Goal: Task Accomplishment & Management: Complete application form

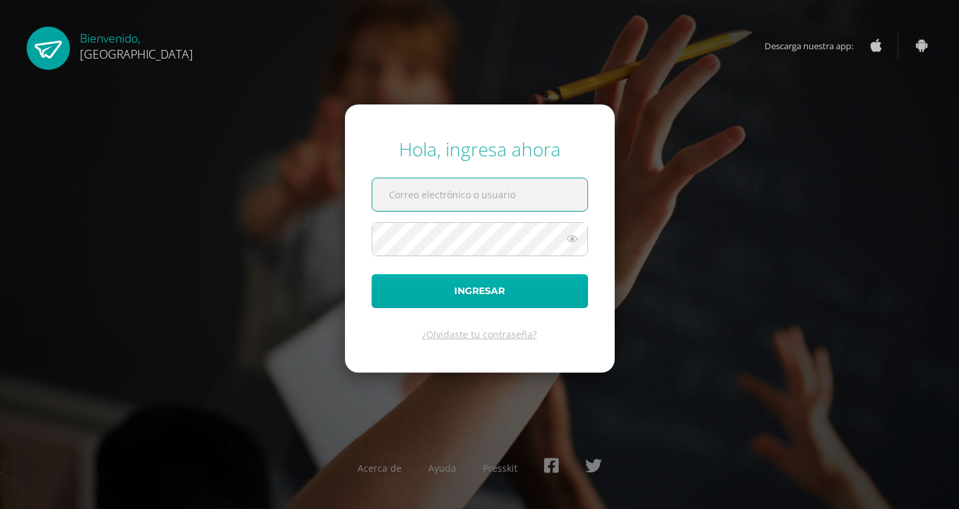
type input "2022557@colegiobelga.edu.gt"
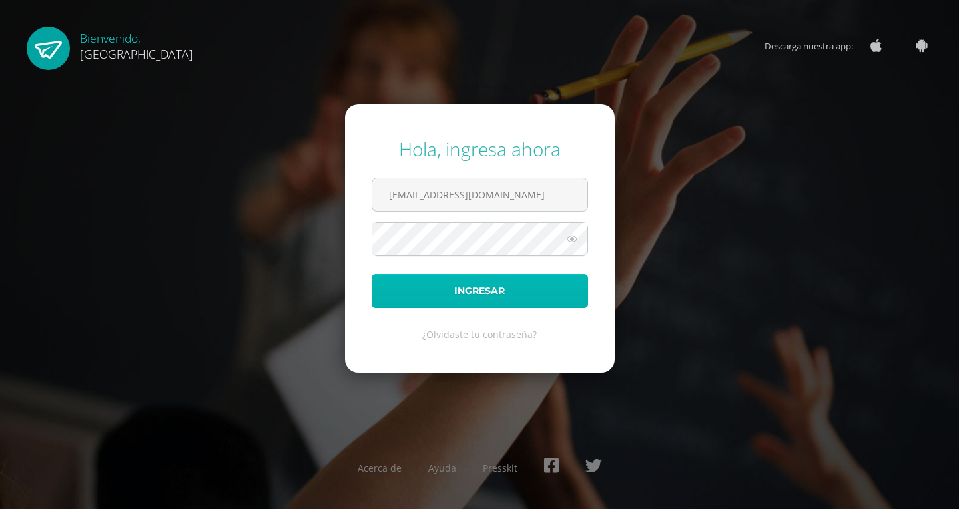
click at [487, 305] on button "Ingresar" at bounding box center [479, 291] width 216 height 34
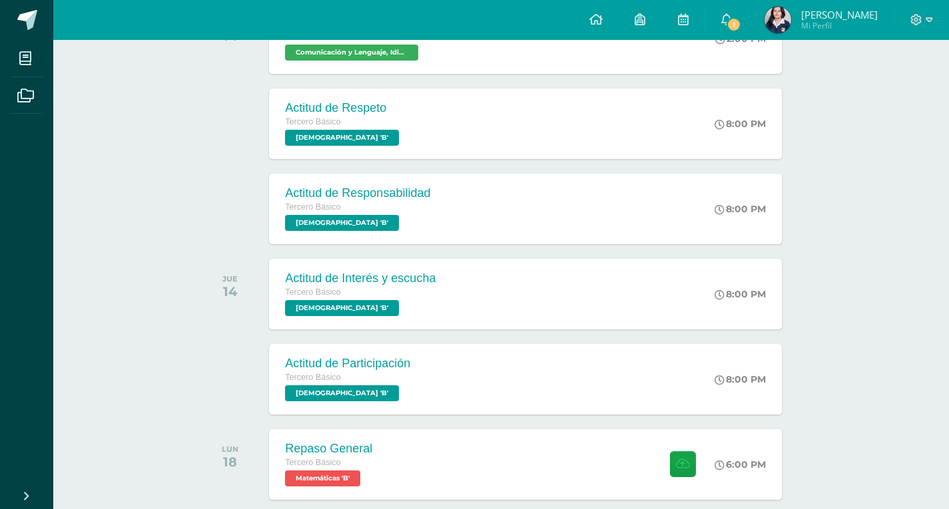
scroll to position [582, 0]
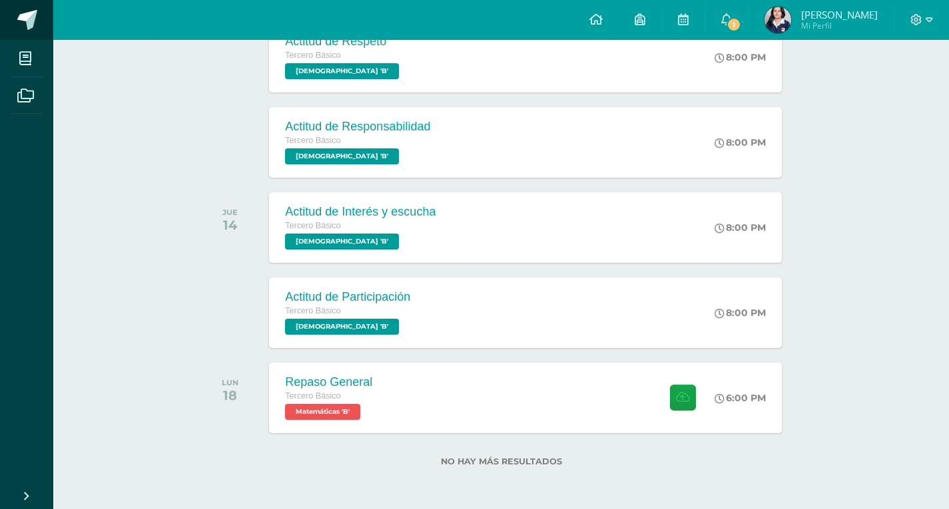
click at [39, 30] on link at bounding box center [26, 20] width 53 height 40
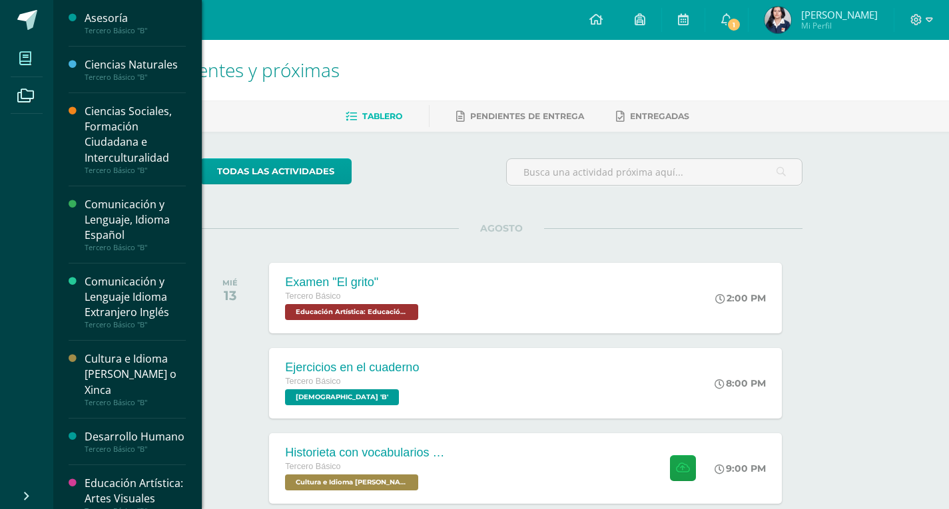
click at [23, 60] on icon at bounding box center [25, 58] width 12 height 13
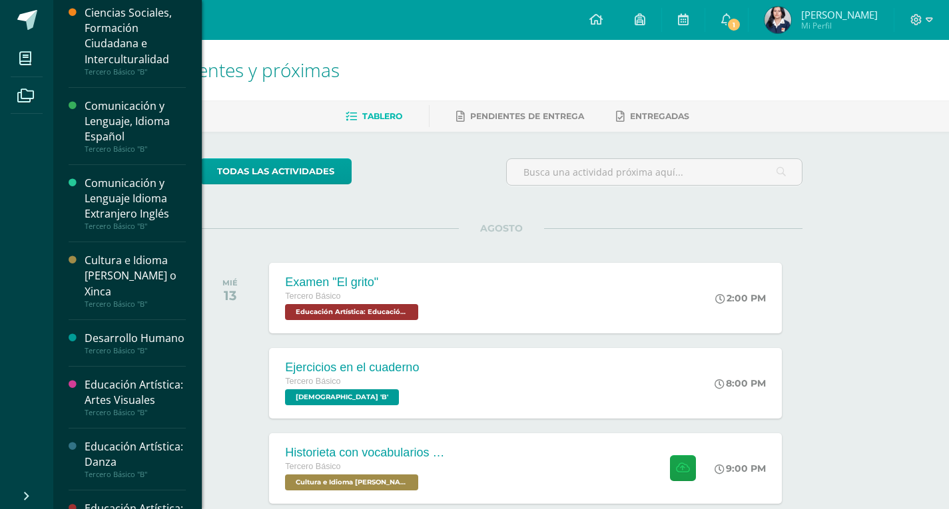
scroll to position [133, 0]
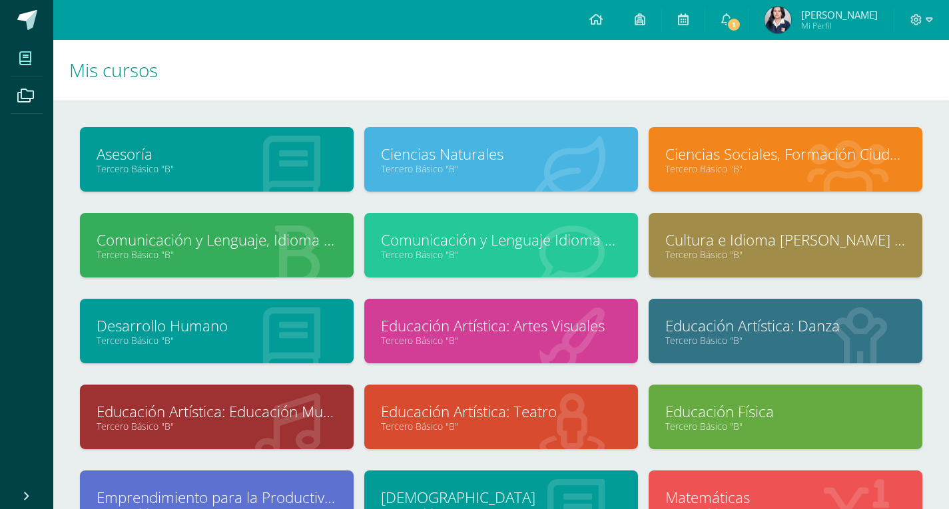
scroll to position [131, 0]
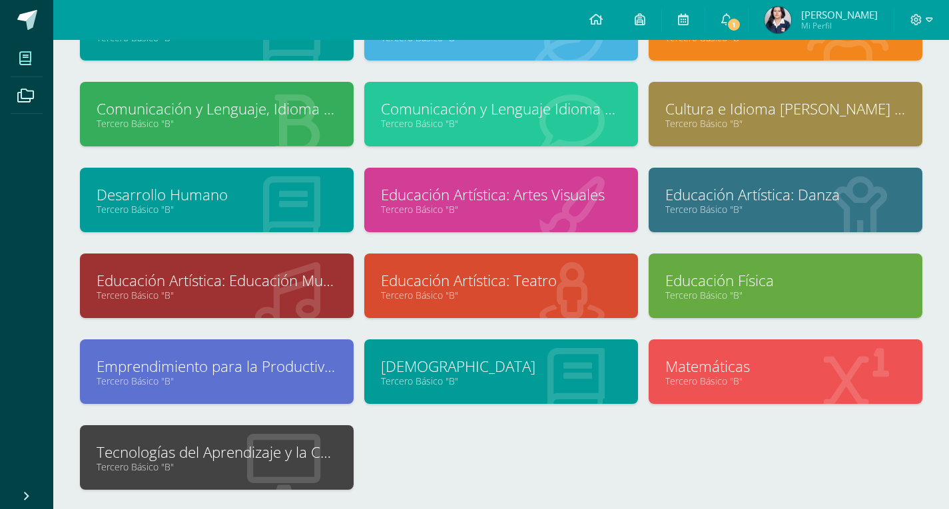
click at [233, 465] on link "Tercero Básico "B"" at bounding box center [217, 467] width 240 height 13
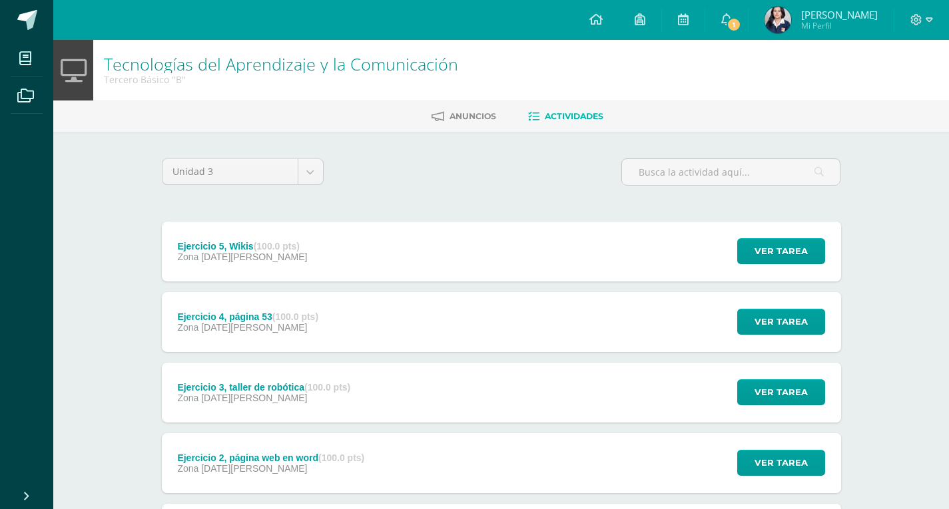
click at [318, 258] on div "Ejercicio 5, Wikis (100.0 pts) Zona [DATE][PERSON_NAME]" at bounding box center [243, 252] width 162 height 60
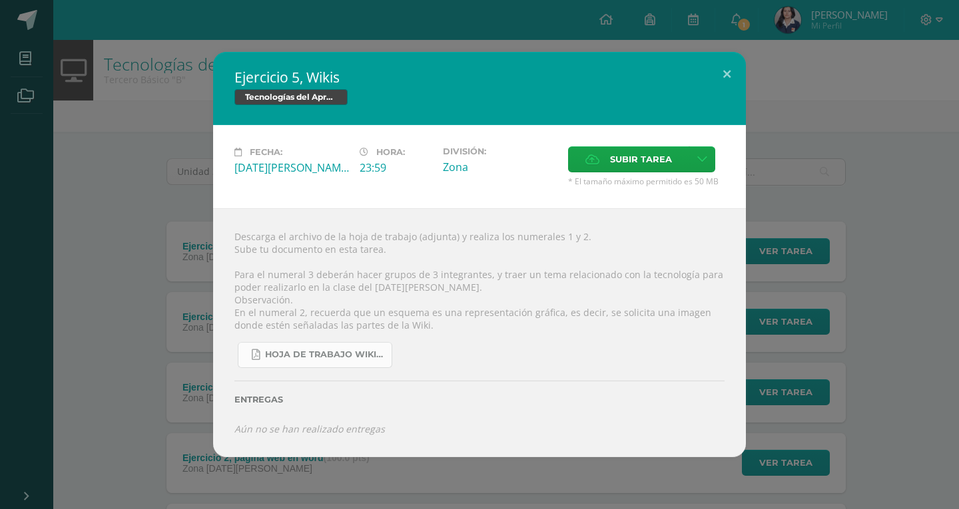
click at [292, 362] on link "Hoja de trabajo Wikis.pdf" at bounding box center [315, 355] width 154 height 26
click at [942, 300] on div "Ejercicio 5, Wikis Tecnologías del Aprendizaje y la Comunicación Fecha: [DATE][…" at bounding box center [479, 254] width 948 height 405
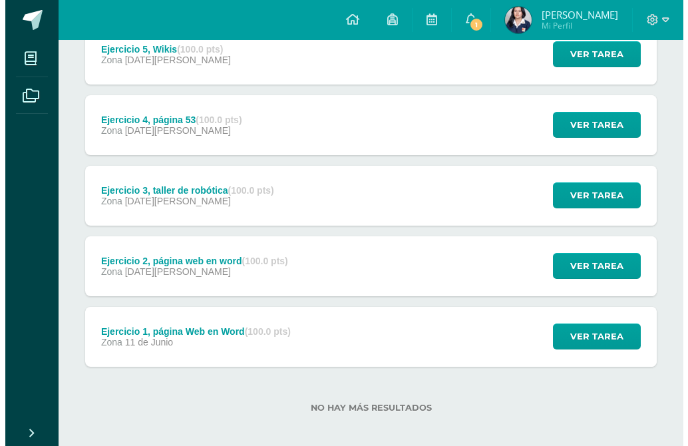
scroll to position [206, 0]
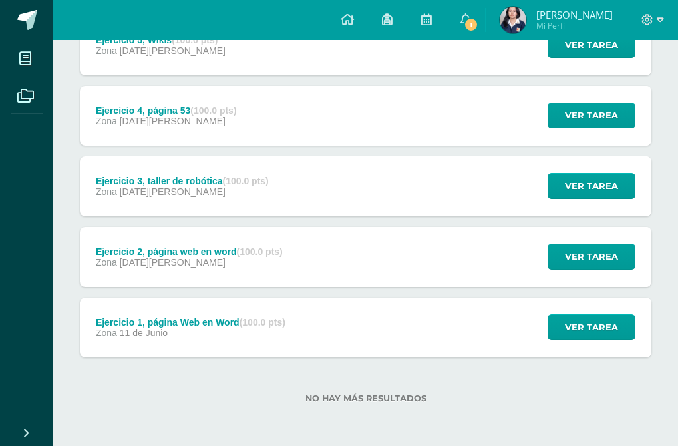
click at [248, 264] on div "Zona [DATE][PERSON_NAME]" at bounding box center [189, 262] width 187 height 11
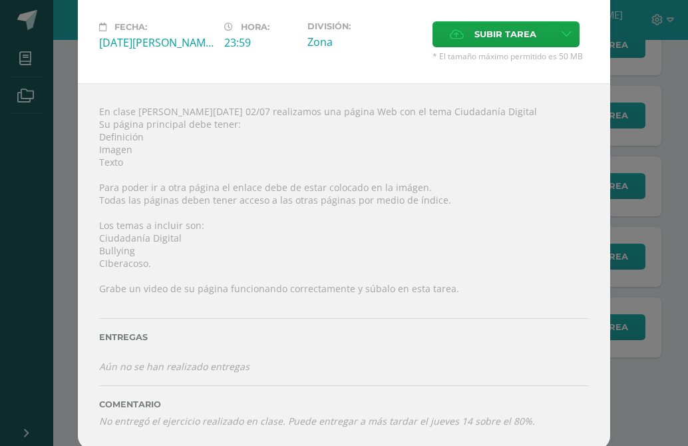
scroll to position [77, 0]
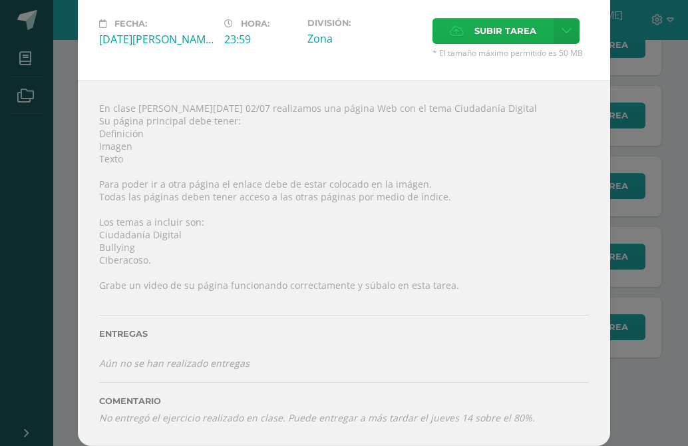
click at [469, 26] on label "Subir tarea" at bounding box center [493, 31] width 121 height 26
click at [0, 0] on input "Subir tarea" at bounding box center [0, 0] width 0 height 0
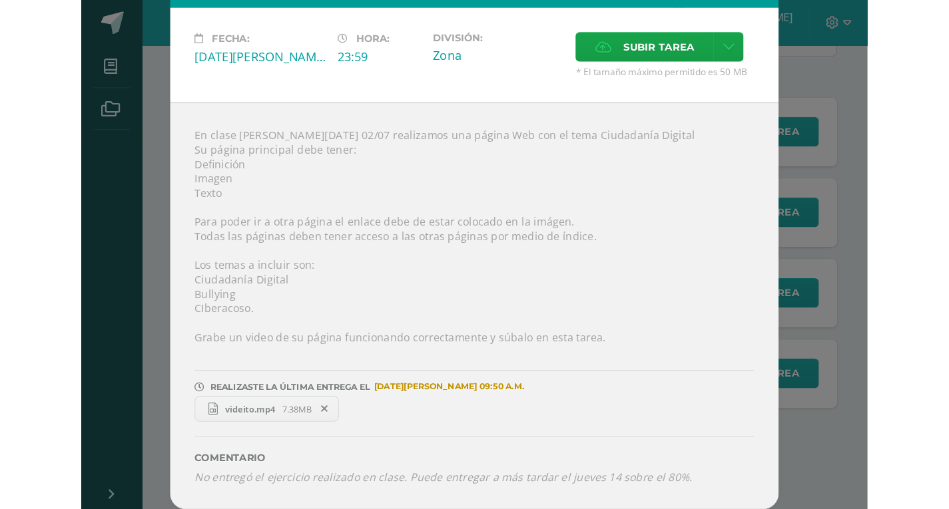
scroll to position [3, 0]
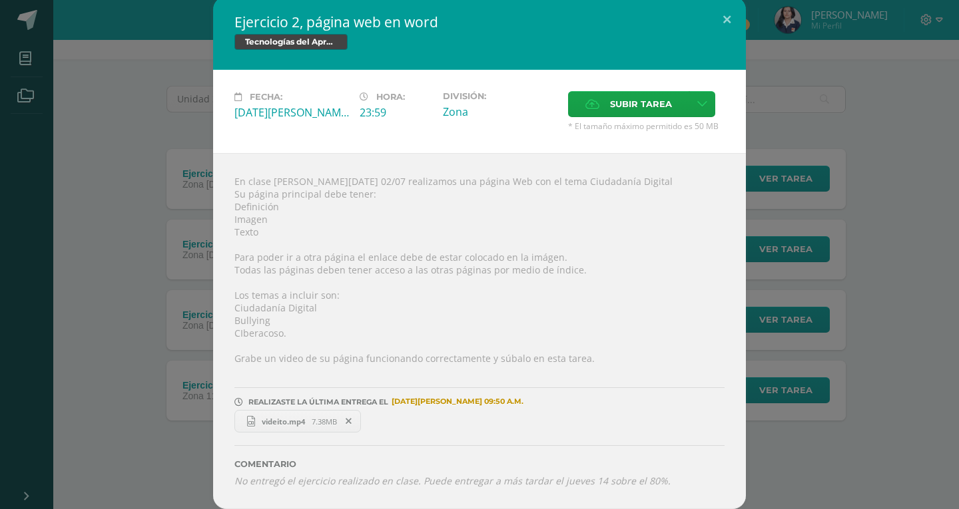
click at [848, 244] on div "Ejercicio 2, página web en word Tecnologías del Aprendizaje y la Comunicación F…" at bounding box center [479, 253] width 948 height 513
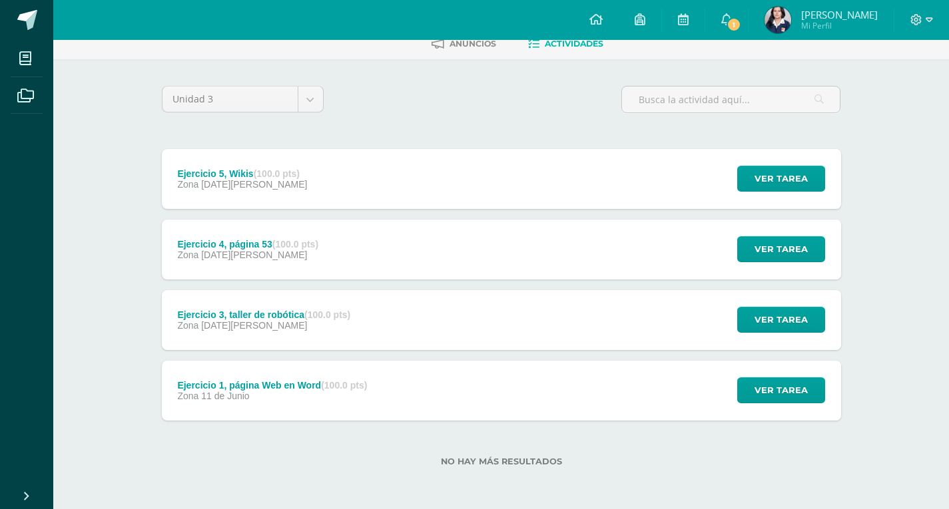
click at [332, 257] on div "Ejercicio 4, página 53 (100.0 pts) Zona [DATE][PERSON_NAME]" at bounding box center [248, 250] width 172 height 60
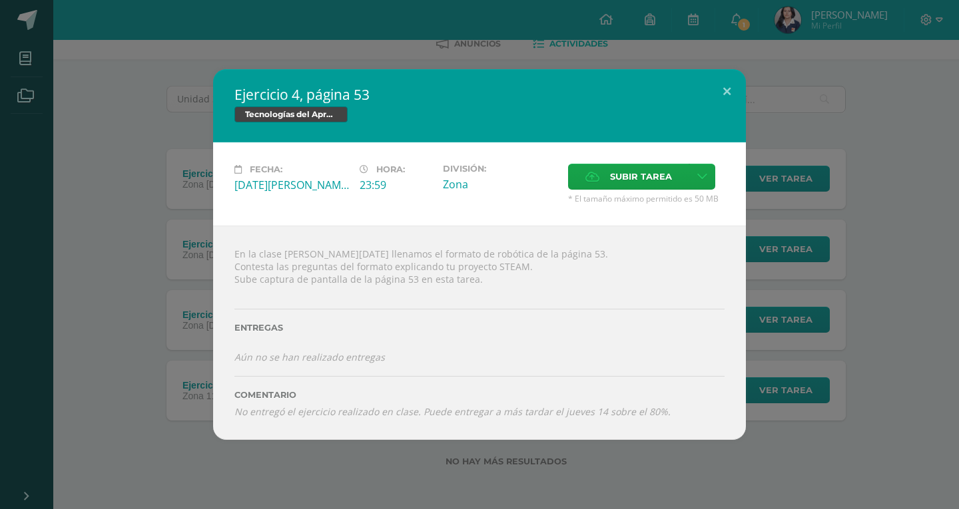
click at [844, 302] on div "Ejercicio 4, página 53 Tecnologías del Aprendizaje y la Comunicación Fecha: [DA…" at bounding box center [479, 254] width 948 height 371
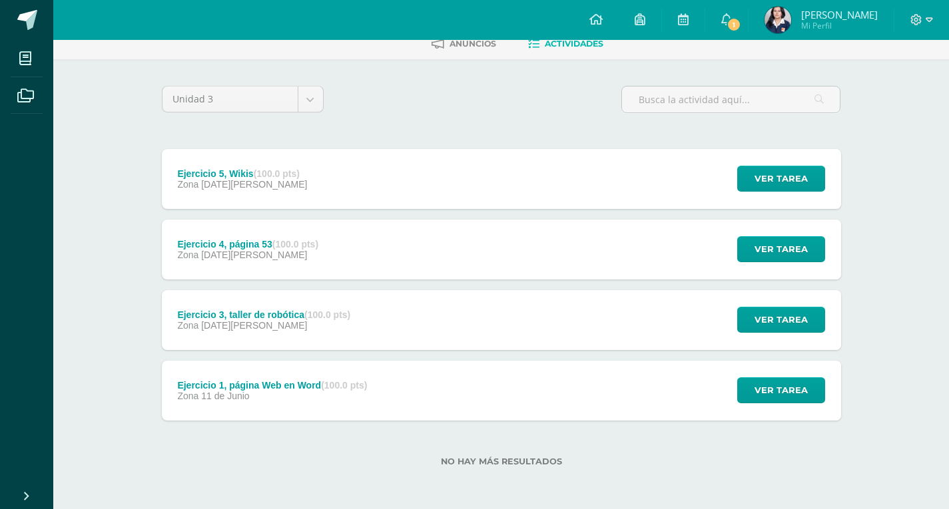
click at [391, 327] on div "Ejercicio 3, taller de robótica (100.0 pts) Zona [DATE][PERSON_NAME] Ver tarea …" at bounding box center [501, 320] width 679 height 60
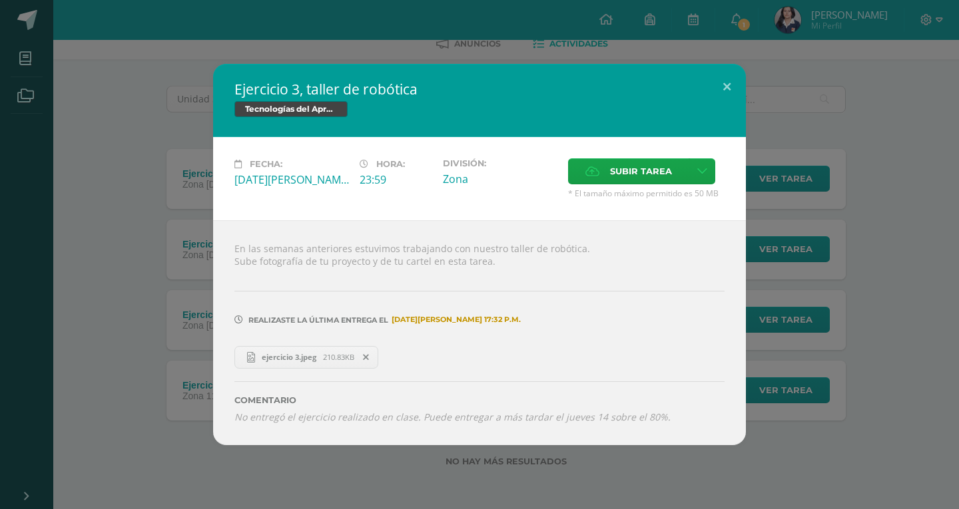
click at [288, 354] on span "ejercicio 3.jpeg" at bounding box center [289, 357] width 68 height 10
click at [865, 174] on div "Ejercicio 3, taller de robótica Tecnologías del Aprendizaje y la Comunicación F…" at bounding box center [479, 254] width 948 height 381
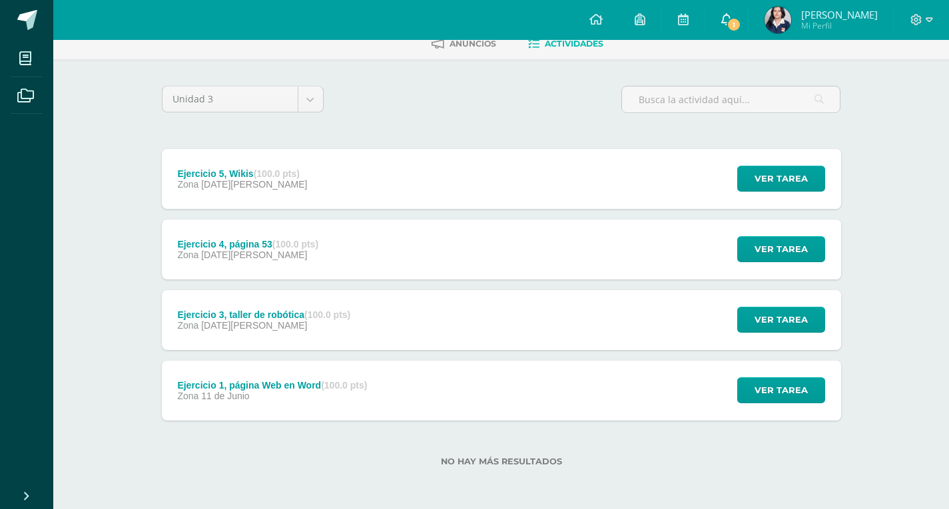
click at [724, 13] on span at bounding box center [726, 20] width 11 height 15
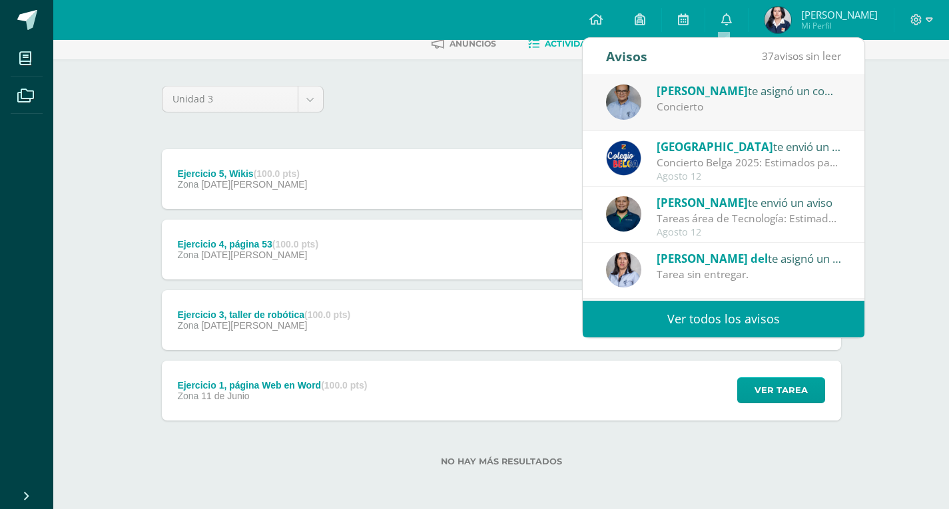
click at [751, 115] on div "Concierto" at bounding box center [748, 106] width 185 height 15
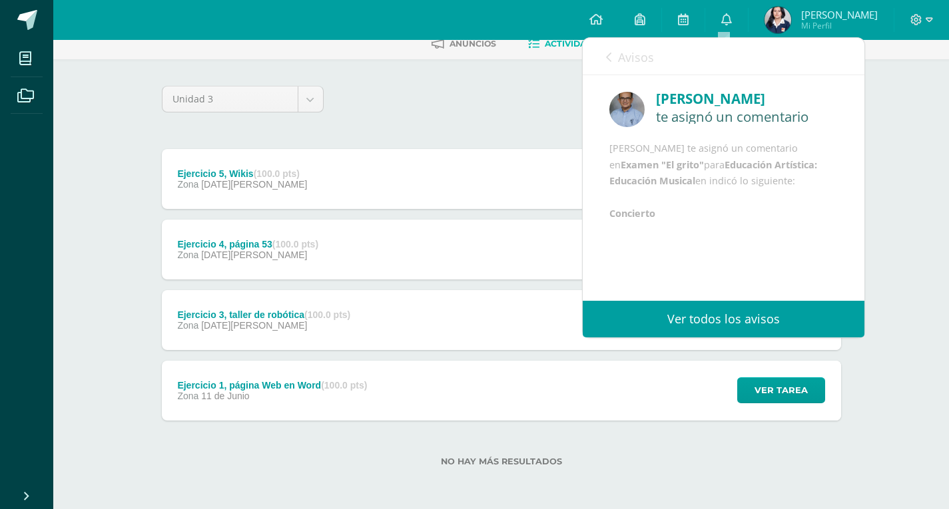
click at [622, 65] on link "Avisos" at bounding box center [630, 57] width 48 height 38
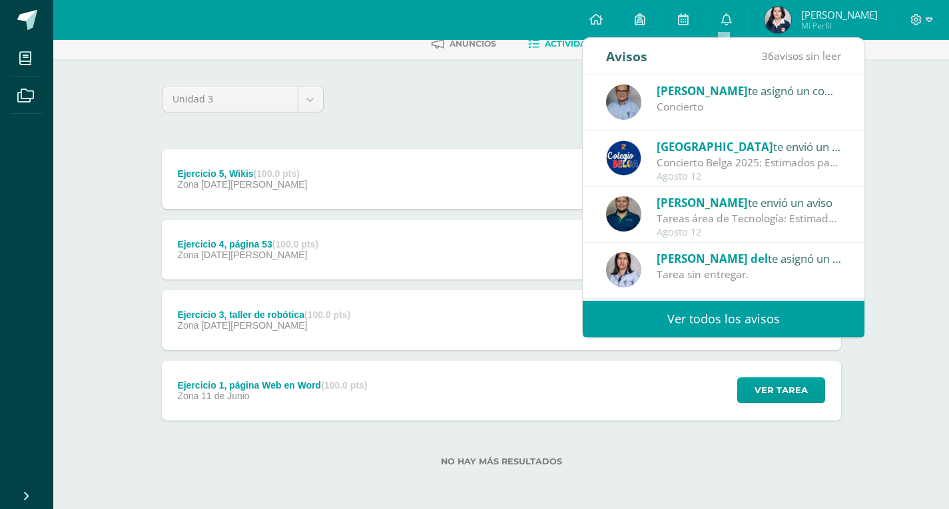
click at [669, 166] on div "Concierto Belga 2025: Estimados padres y madres de familia: Les saludamos cordi…" at bounding box center [748, 162] width 185 height 15
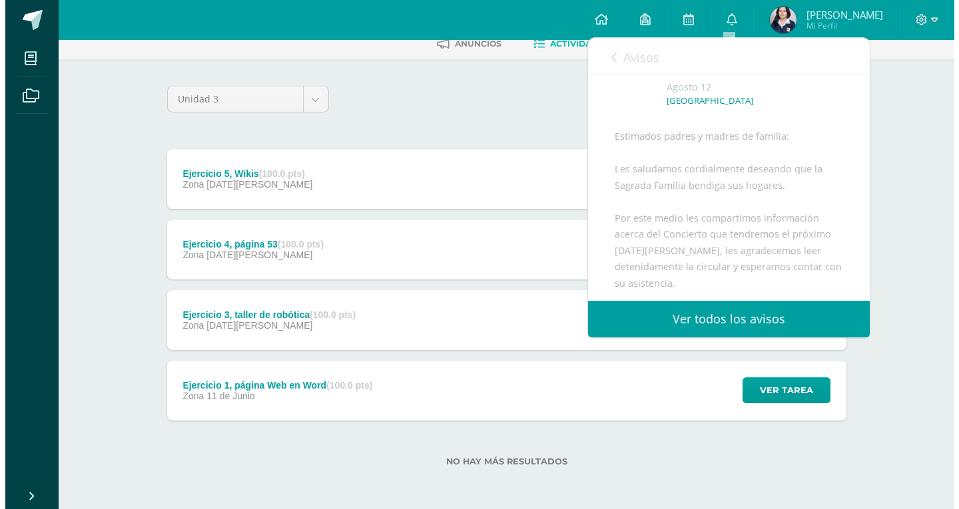
scroll to position [325, 0]
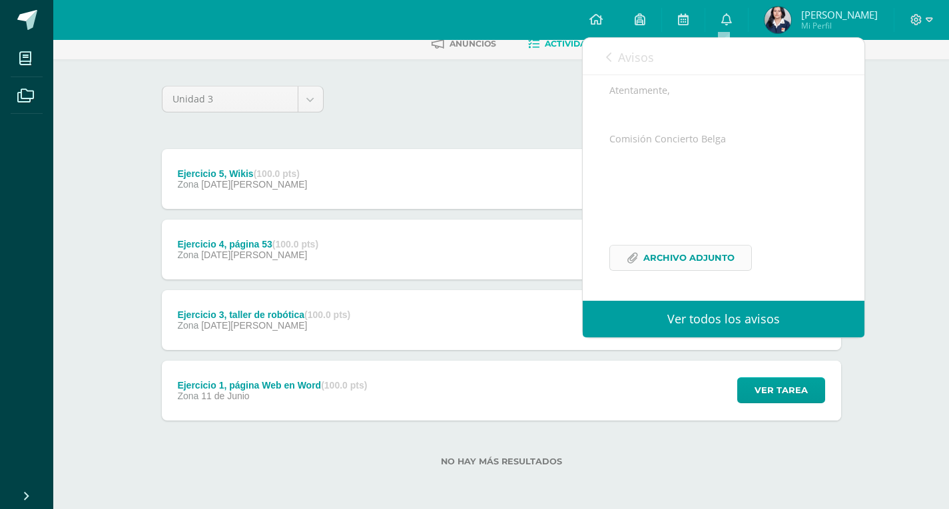
click at [649, 249] on span "Archivo Adjunto" at bounding box center [688, 258] width 91 height 25
click at [278, 188] on div "Zona [DATE][PERSON_NAME]" at bounding box center [242, 184] width 130 height 11
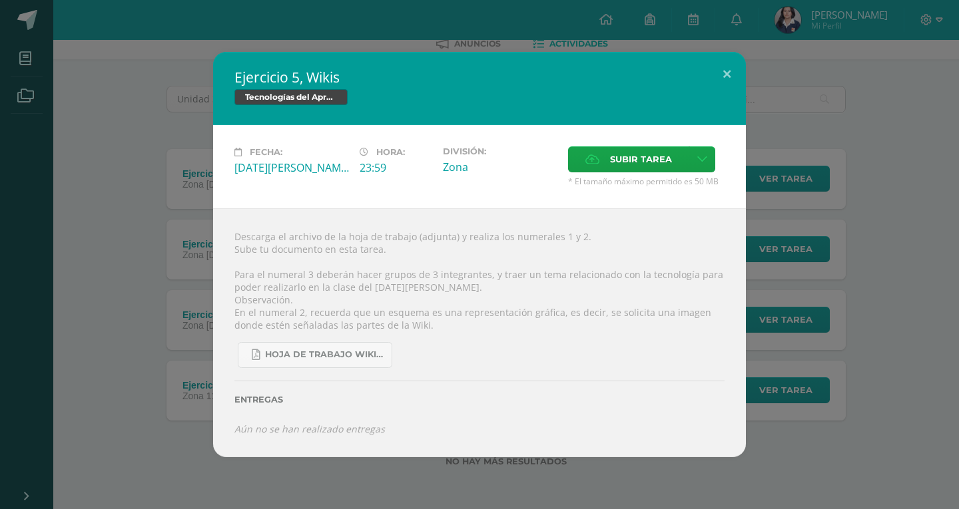
click at [844, 293] on div "Ejercicio 5, Wikis Tecnologías del Aprendizaje y la Comunicación Fecha: [DATE][…" at bounding box center [479, 254] width 948 height 405
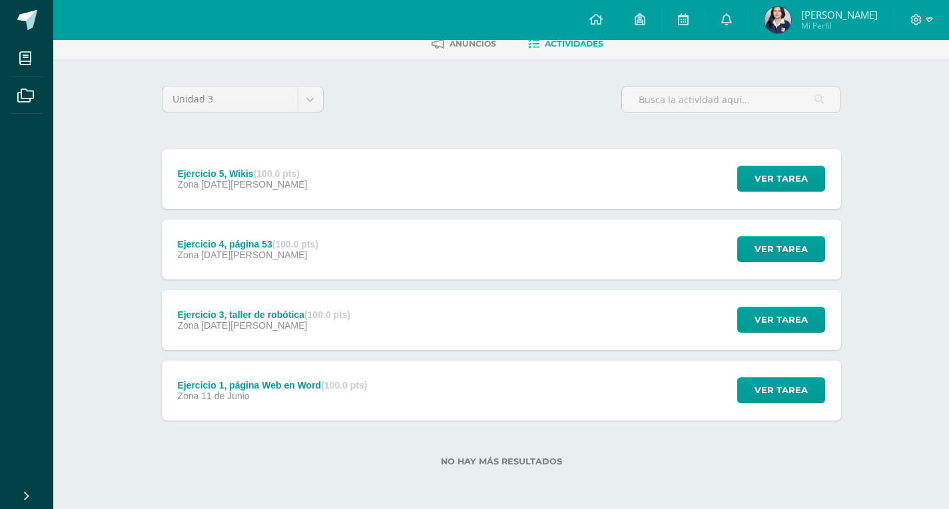
click at [319, 385] on div "Ejercicio 1, página Web en Word (100.0 pts)" at bounding box center [272, 385] width 190 height 11
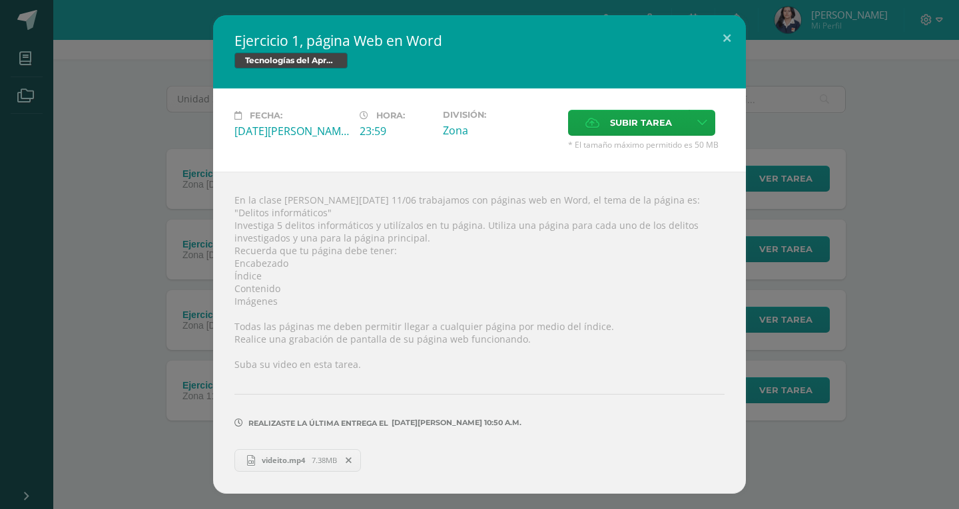
click at [910, 419] on div "Ejercicio 1, página Web en Word Tecnologías del Aprendizaje y la Comunicación F…" at bounding box center [479, 254] width 948 height 478
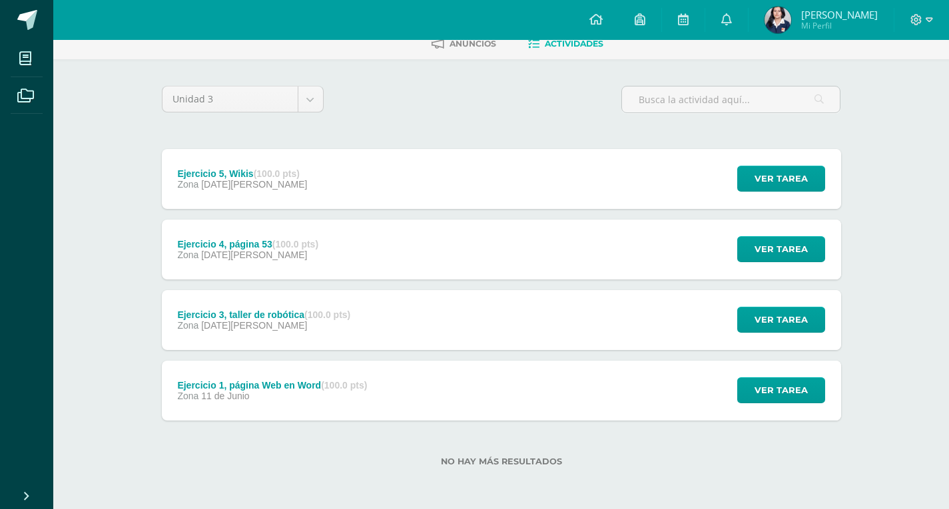
click at [312, 369] on div "Ejercicio 1, página Web en Word (100.0 pts) Zona [DATE][PERSON_NAME]" at bounding box center [273, 391] width 222 height 60
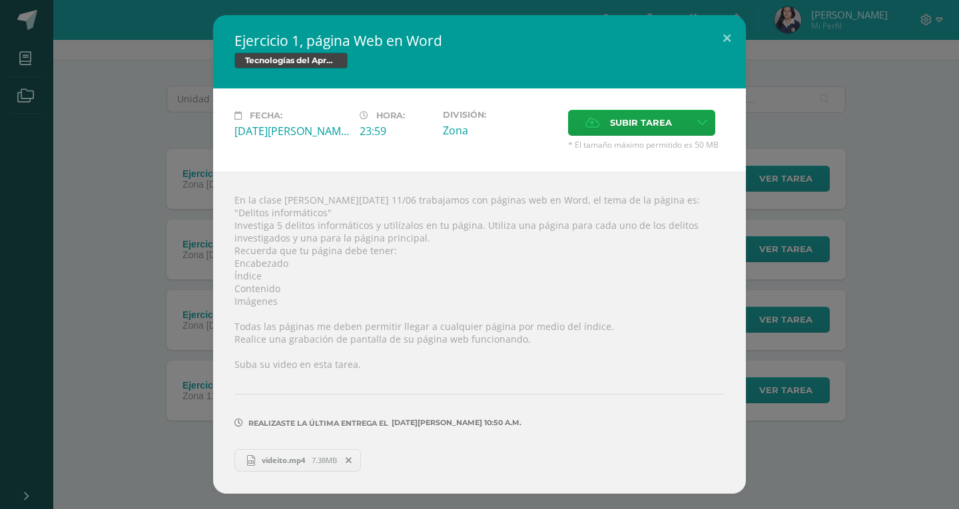
click at [146, 357] on div "Ejercicio 1, página Web en Word Tecnologías del Aprendizaje y la Comunicación F…" at bounding box center [479, 254] width 948 height 478
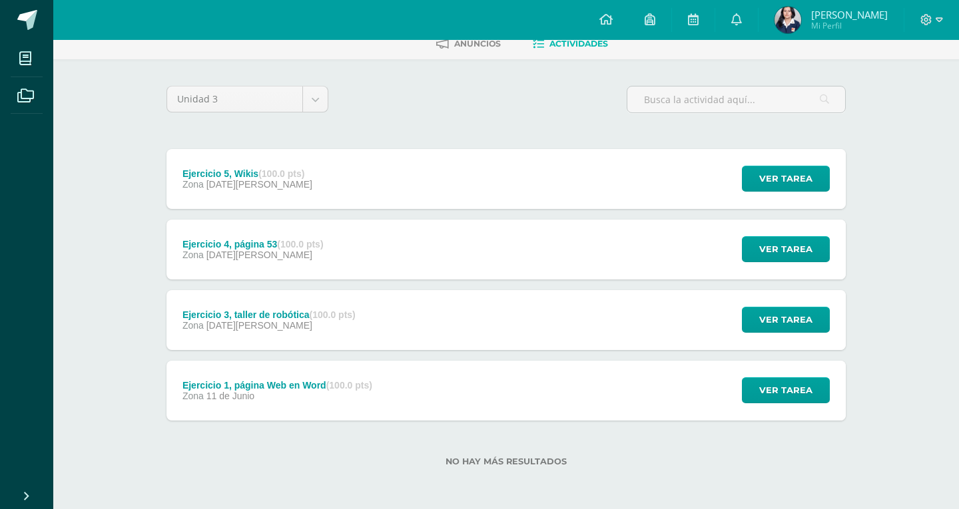
click at [254, 348] on div "En la clase [PERSON_NAME][DATE] 11/06 trabajamos con páginas web en Word, el te…" at bounding box center [479, 325] width 479 height 290
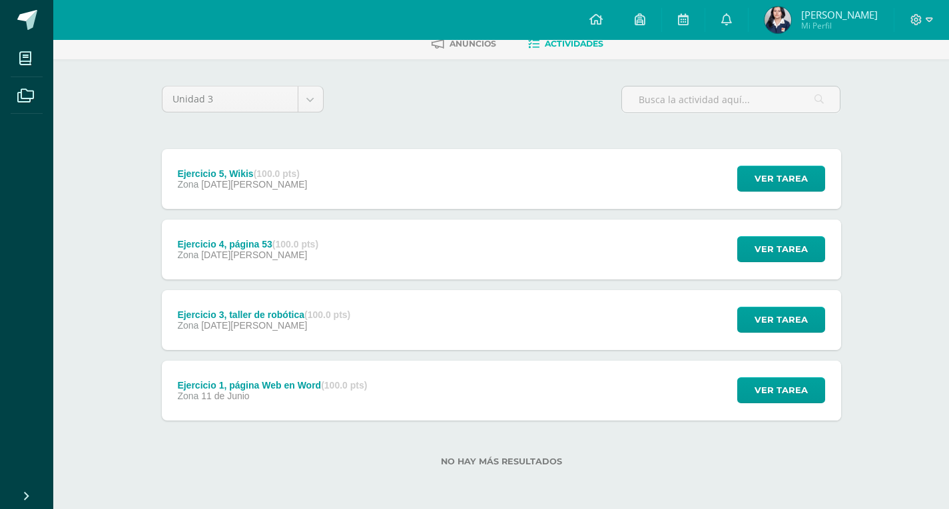
click at [258, 339] on div "Ejercicio 3, taller de robótica (100.0 pts) Zona [DATE][PERSON_NAME]" at bounding box center [264, 320] width 205 height 60
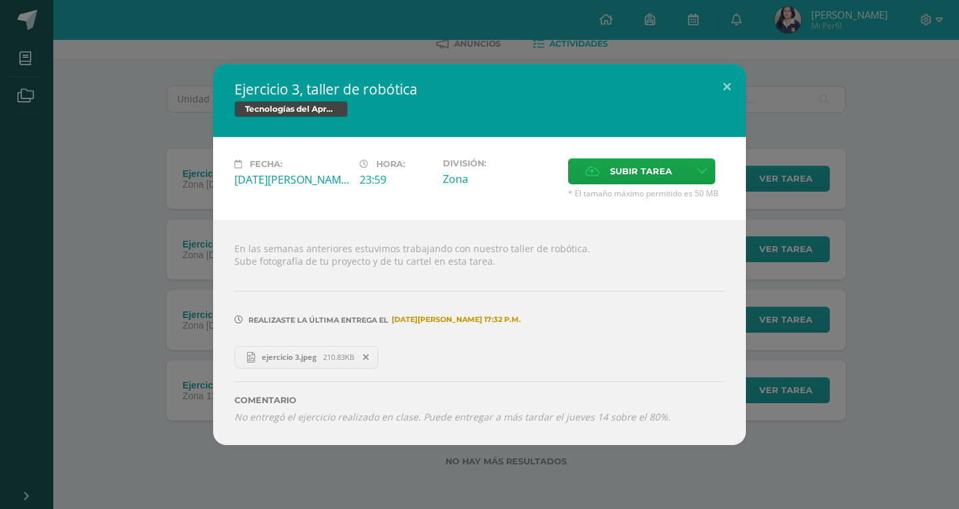
click at [132, 299] on div "Ejercicio 3, taller de robótica Tecnologías del Aprendizaje y la Comunicación F…" at bounding box center [479, 254] width 948 height 381
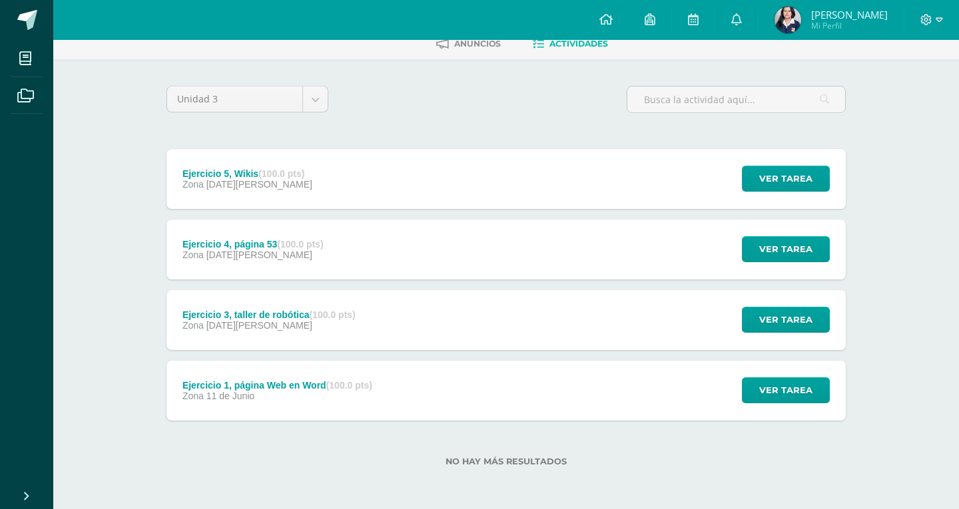
click at [198, 246] on div "Ejercicio 3, taller de robótica Tecnologías del Aprendizaje y la Comunicación F…" at bounding box center [479, 254] width 948 height 381
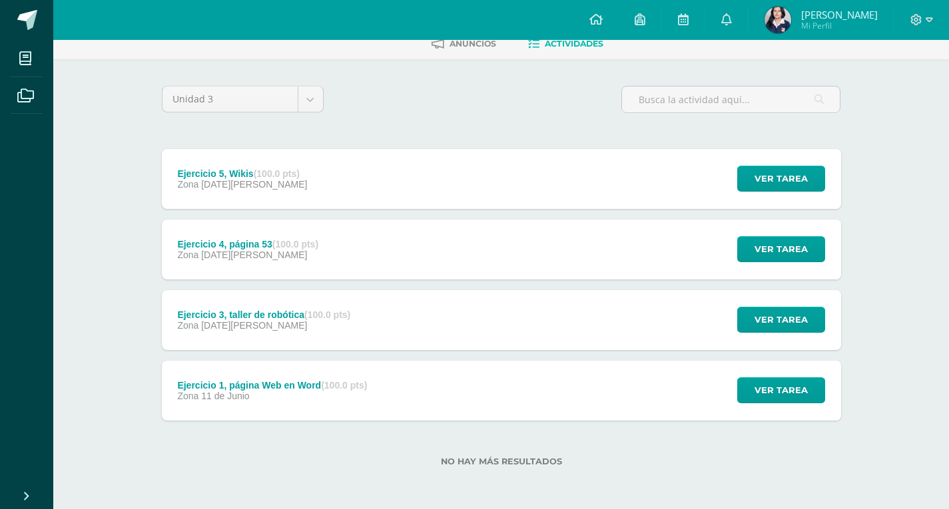
click at [220, 251] on span "[DATE][PERSON_NAME]" at bounding box center [254, 255] width 106 height 11
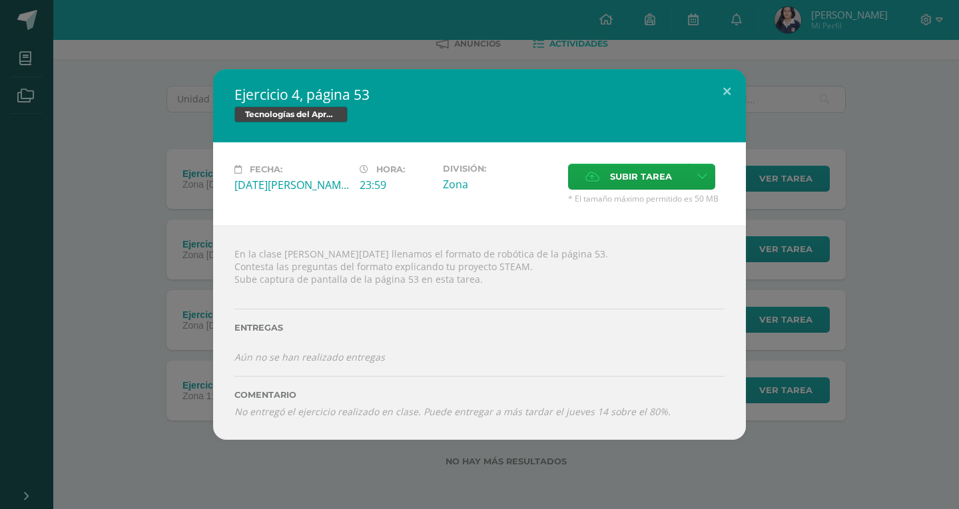
click at [144, 278] on div "Ejercicio 4, página 53 Tecnologías del Aprendizaje y la Comunicación Fecha: [DA…" at bounding box center [479, 254] width 948 height 371
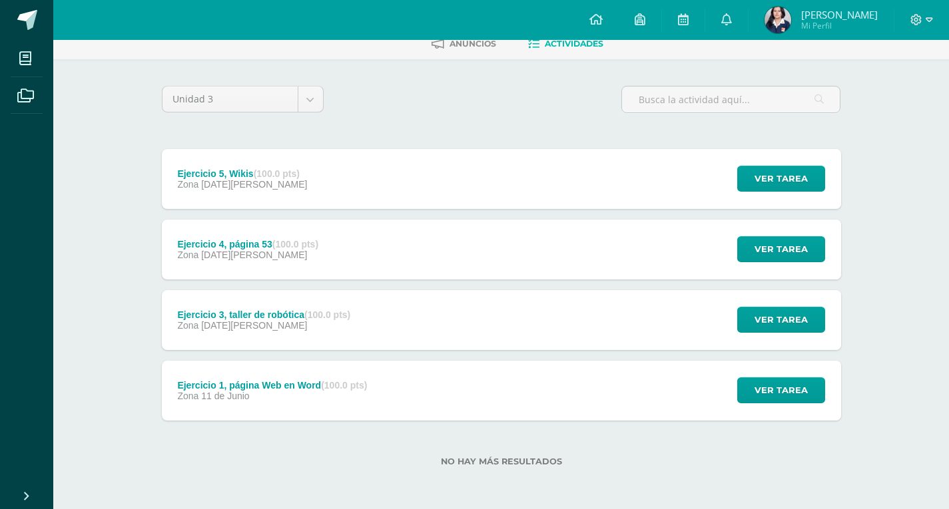
click at [361, 404] on div "Ejercicio 1, página Web en Word (100.0 pts) Zona [DATE][PERSON_NAME]" at bounding box center [273, 391] width 222 height 60
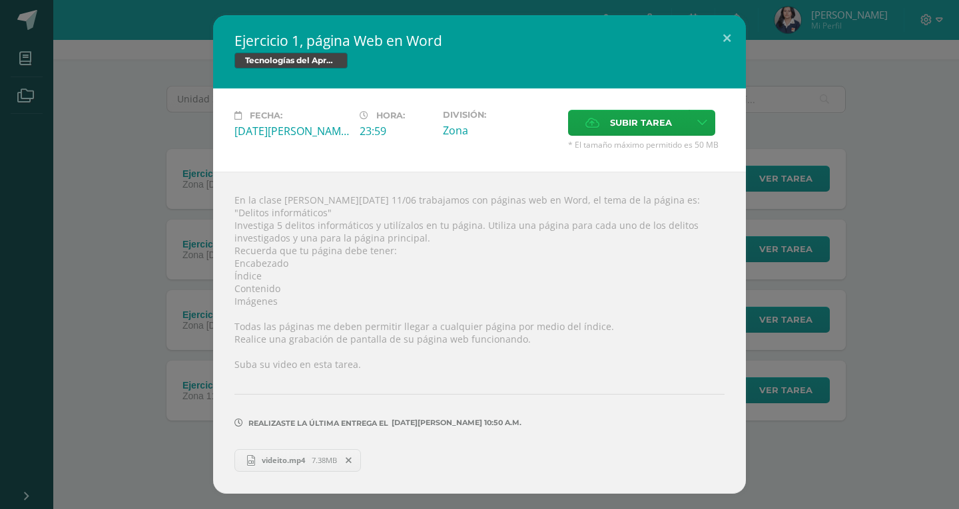
click at [956, 288] on div "Ejercicio 1, página Web en Word Tecnologías del Aprendizaje y la Comunicación F…" at bounding box center [479, 254] width 959 height 509
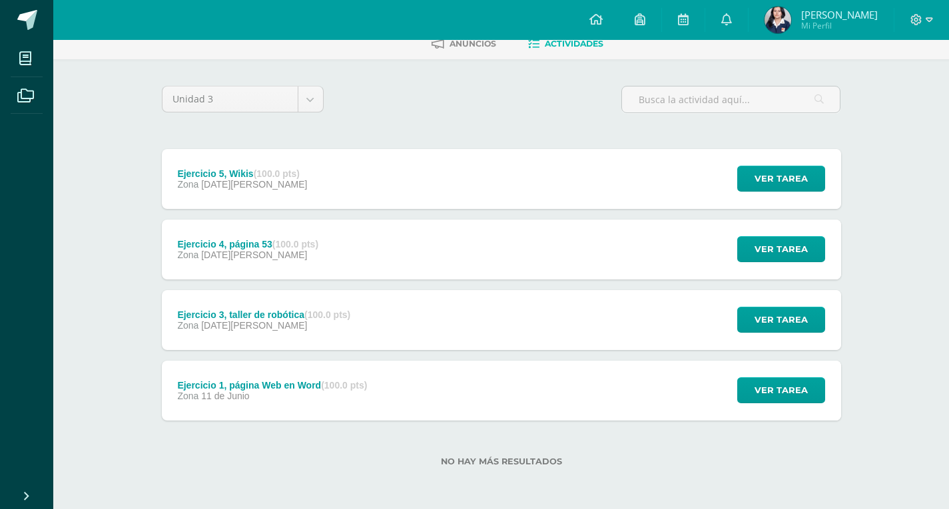
click at [371, 260] on div "Ejercicio 4, página 53 (100.0 pts) Zona [DATE][PERSON_NAME] Ver tarea Ejercicio…" at bounding box center [501, 250] width 679 height 60
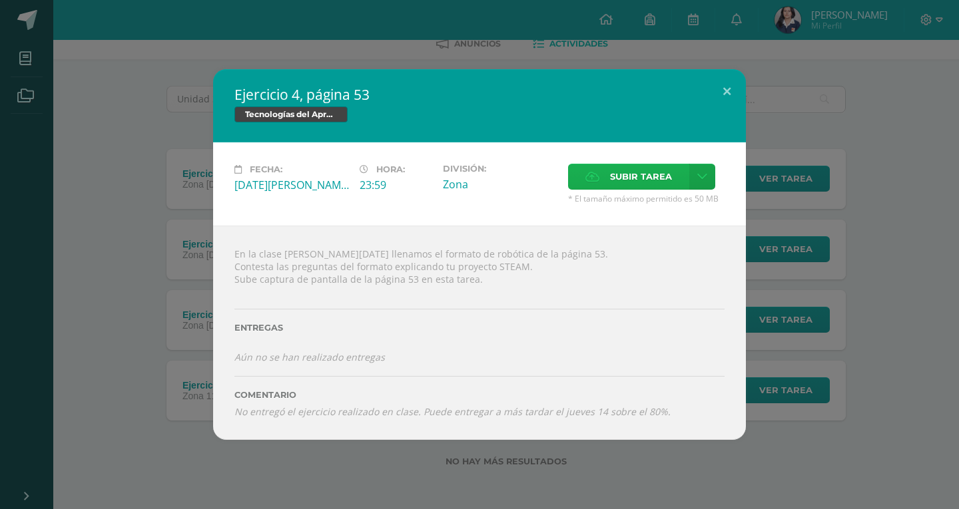
click at [602, 178] on label "Subir tarea" at bounding box center [628, 177] width 121 height 26
click at [0, 0] on input "Subir tarea" at bounding box center [0, 0] width 0 height 0
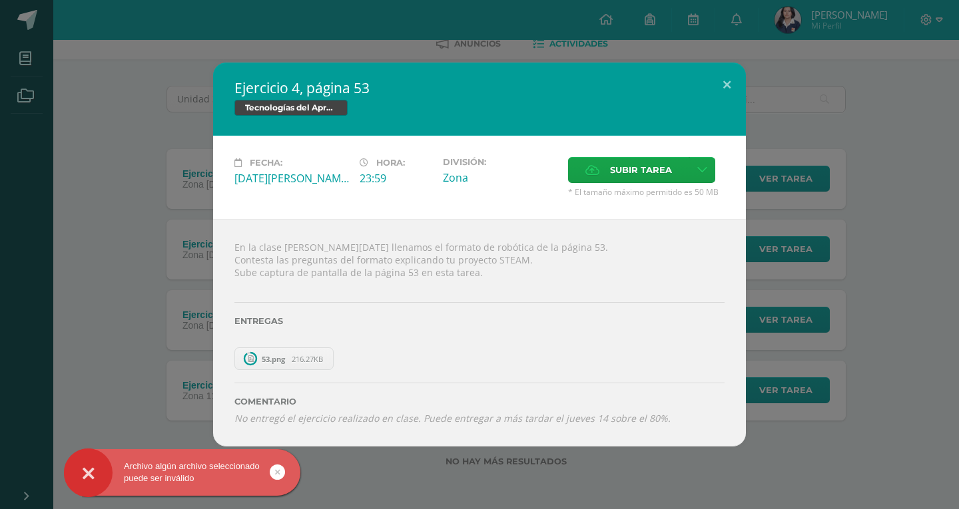
click at [274, 468] on link at bounding box center [277, 472] width 15 height 15
click at [274, 468] on div "Archivo algún archivo seleccionado puede ser inválido" at bounding box center [203, 474] width 243 height 51
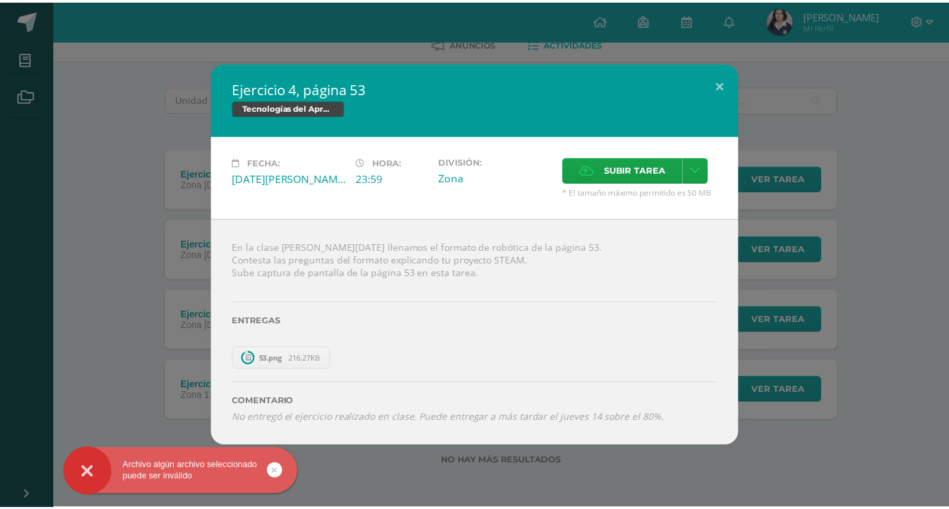
scroll to position [2, 0]
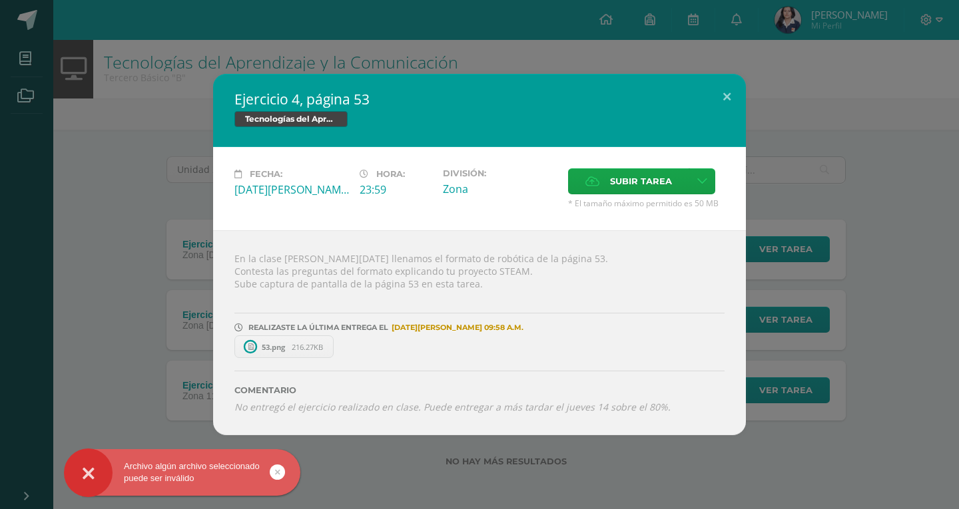
click at [274, 468] on div "Archivo algún archivo seleccionado puede ser inválido" at bounding box center [203, 474] width 243 height 51
click at [282, 481] on div "Archivo algún archivo seleccionado puede ser inválido" at bounding box center [203, 474] width 243 height 51
click at [276, 479] on div "Archivo algún archivo seleccionado puede ser inválido" at bounding box center [203, 474] width 243 height 51
click at [278, 475] on body "Archivo algún archivo seleccionado puede ser inválido Archivo algún archivo sel…" at bounding box center [479, 253] width 959 height 511
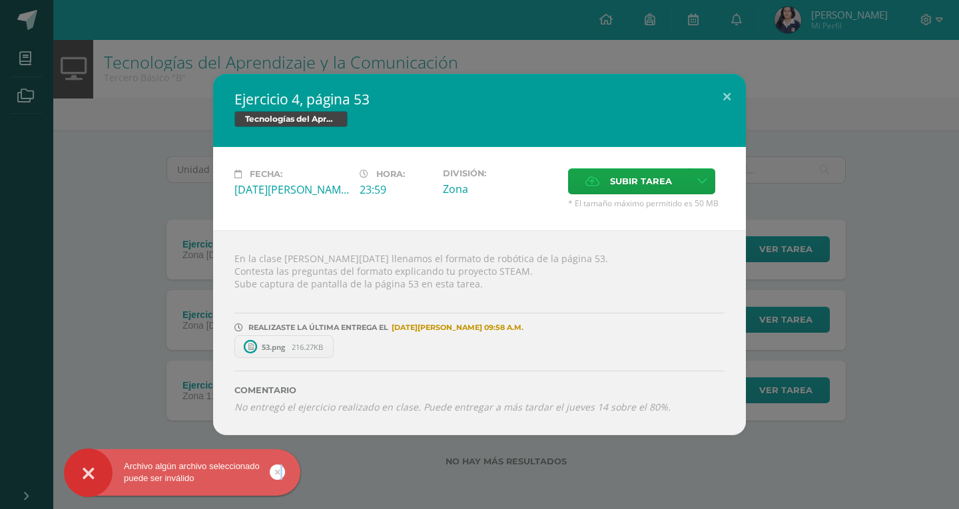
click at [278, 475] on icon at bounding box center [277, 472] width 5 height 15
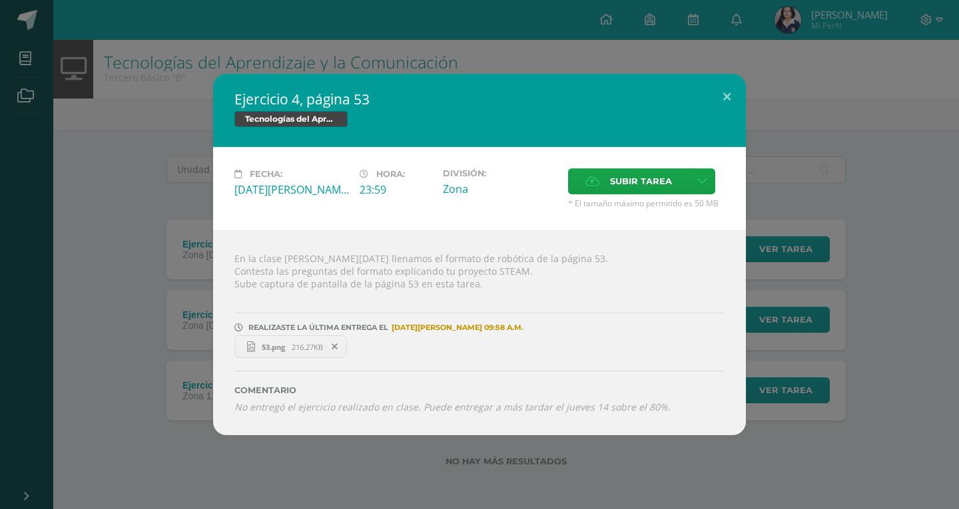
click at [942, 194] on div "Ejercicio 4, página 53 Tecnologías del Aprendizaje y la Comunicación Fecha: [DA…" at bounding box center [479, 254] width 948 height 361
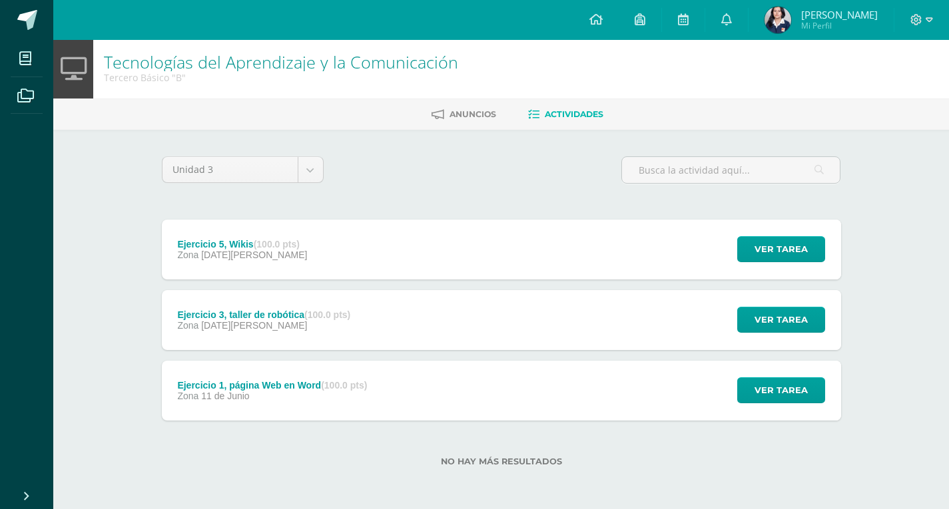
click at [320, 248] on div "Ejercicio 5, Wikis (100.0 pts) Zona [DATE][PERSON_NAME] Ver tarea Ejercicio 5, …" at bounding box center [501, 250] width 679 height 60
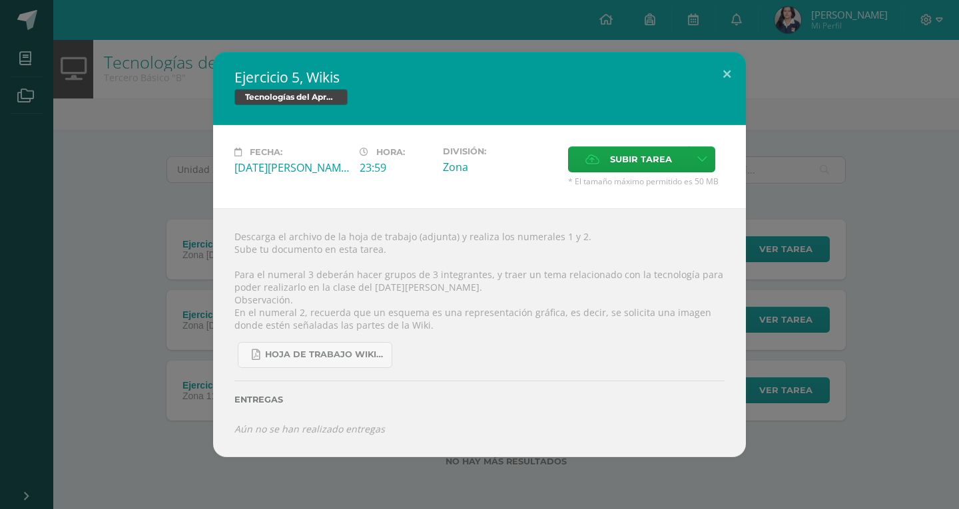
click at [888, 350] on div "Ejercicio 5, Wikis Tecnologías del Aprendizaje y la Comunicación Fecha: [DATE][…" at bounding box center [479, 254] width 948 height 405
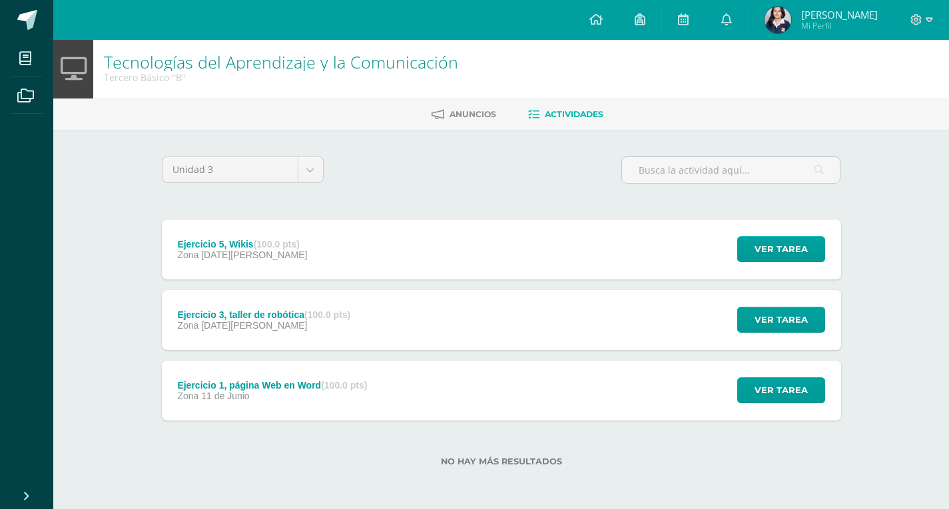
click at [449, 414] on div "Ejercicio 1, página Web en Word (100.0 pts) Zona [DATE][PERSON_NAME] Ver tarea …" at bounding box center [501, 391] width 679 height 60
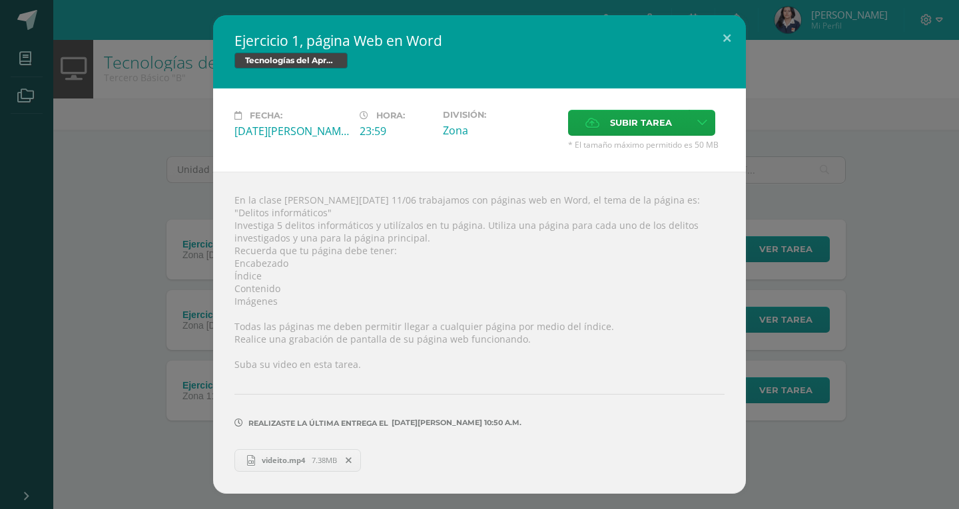
click at [846, 315] on div "Ejercicio 1, página Web en Word Tecnologías del Aprendizaje y la Comunicación F…" at bounding box center [479, 254] width 948 height 478
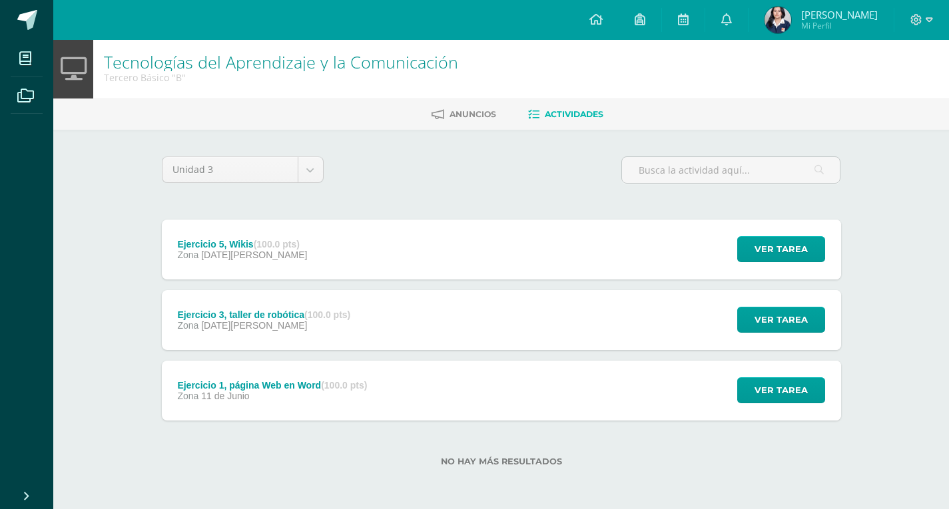
click at [360, 334] on div "Ejercicio 3, taller de robótica (100.0 pts) Zona [DATE][PERSON_NAME]" at bounding box center [264, 320] width 205 height 60
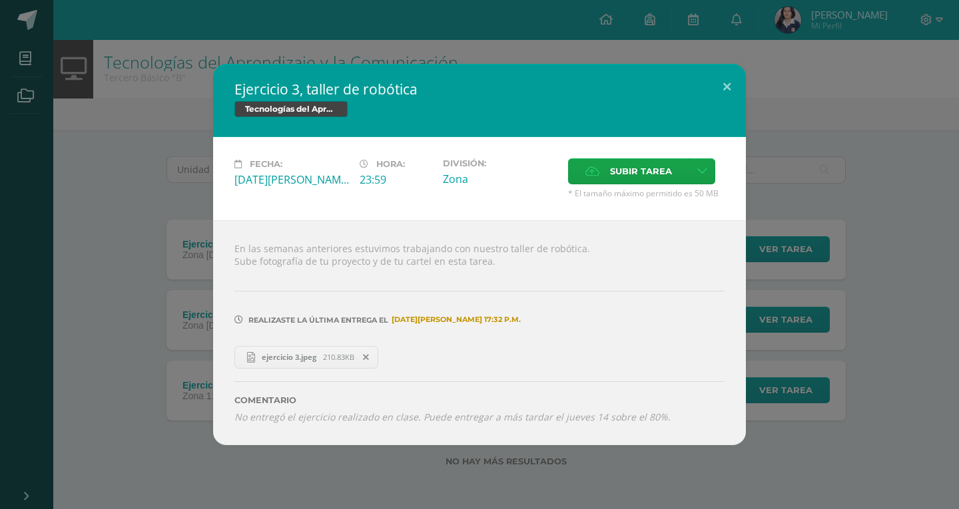
drag, startPoint x: 898, startPoint y: 296, endPoint x: 783, endPoint y: 243, distance: 126.9
click at [896, 295] on div "Ejercicio 3, taller de robótica Tecnologías del Aprendizaje y la Comunicación F…" at bounding box center [479, 254] width 948 height 381
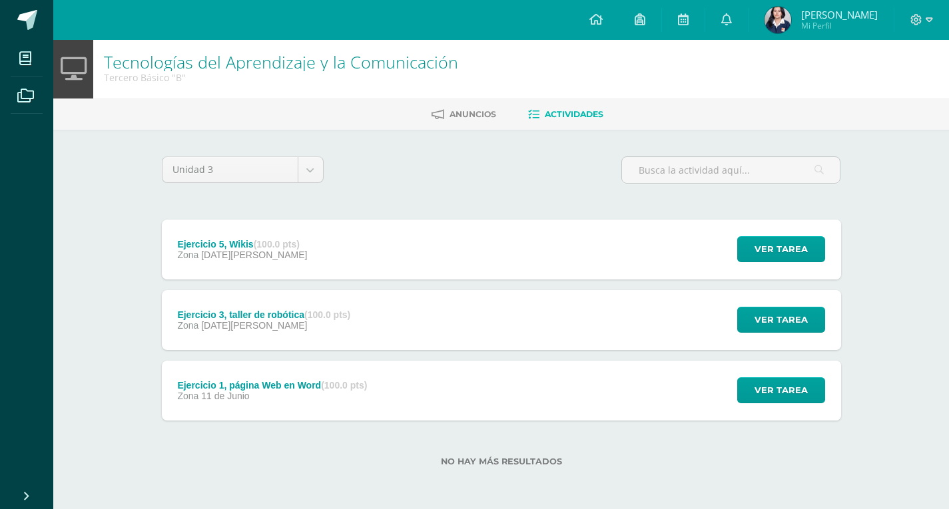
click at [684, 265] on div "Ejercicio 5, Wikis (100.0 pts) Zona [DATE][PERSON_NAME] Ver tarea Ejercicio 5, …" at bounding box center [501, 250] width 679 height 60
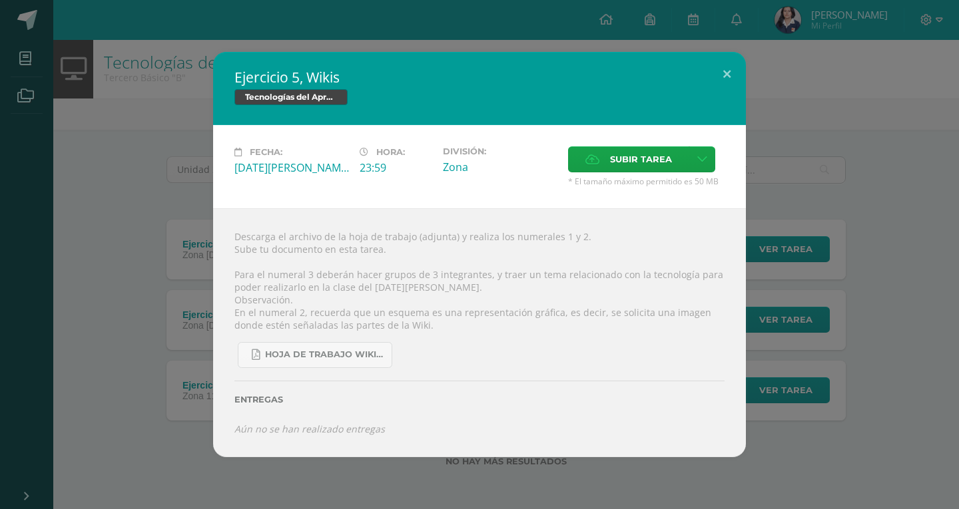
click at [863, 230] on div "Ejercicio 5, Wikis Tecnologías del Aprendizaje y la Comunicación Fecha: [DATE][…" at bounding box center [479, 254] width 948 height 405
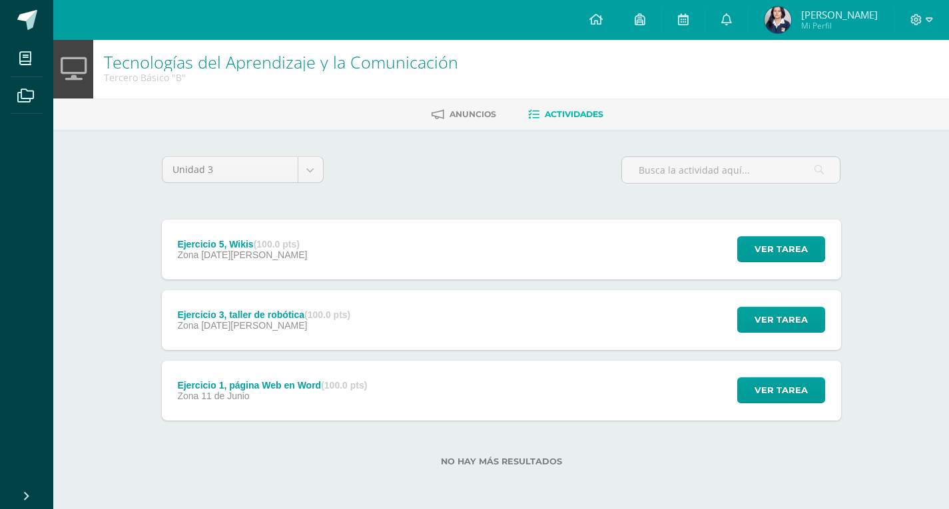
click at [801, 16] on span "[PERSON_NAME]" at bounding box center [839, 14] width 77 height 13
click at [827, 13] on span "[PERSON_NAME]" at bounding box center [839, 14] width 77 height 13
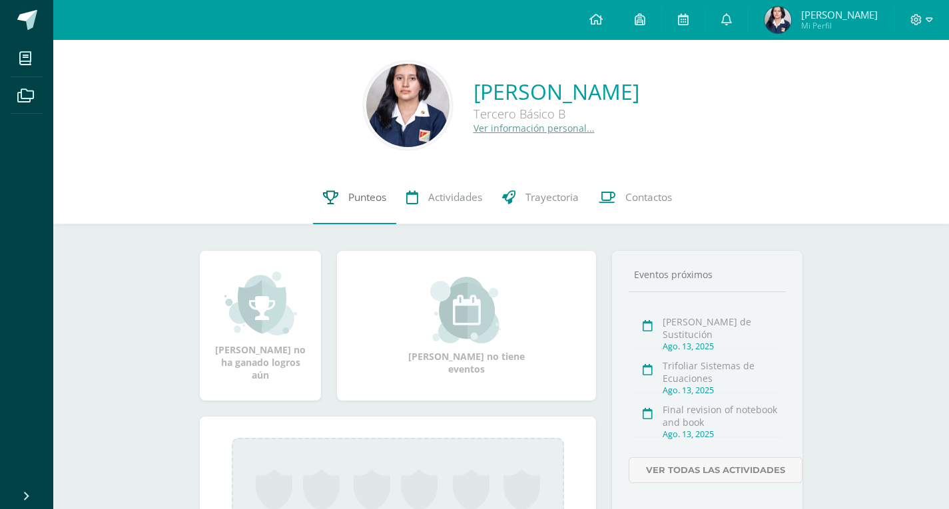
click at [367, 202] on span "Punteos" at bounding box center [367, 197] width 38 height 14
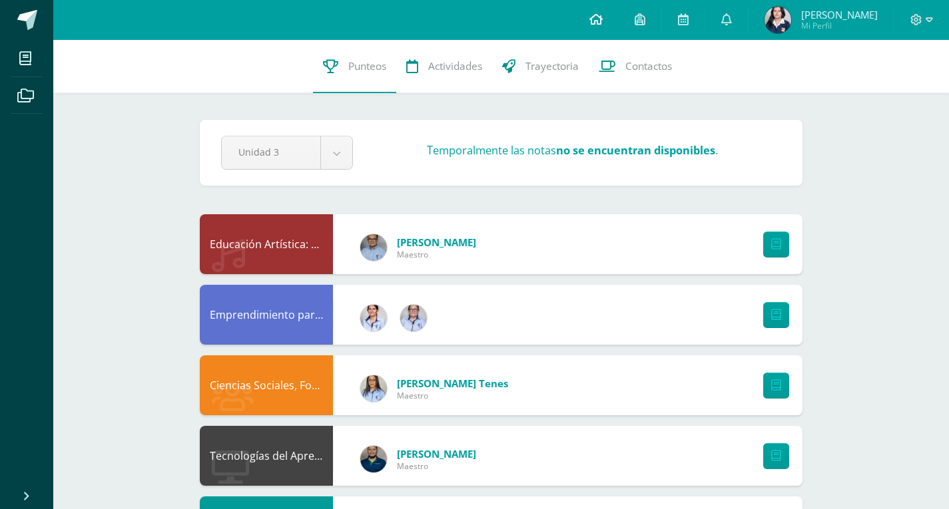
click at [582, 30] on link at bounding box center [595, 20] width 45 height 40
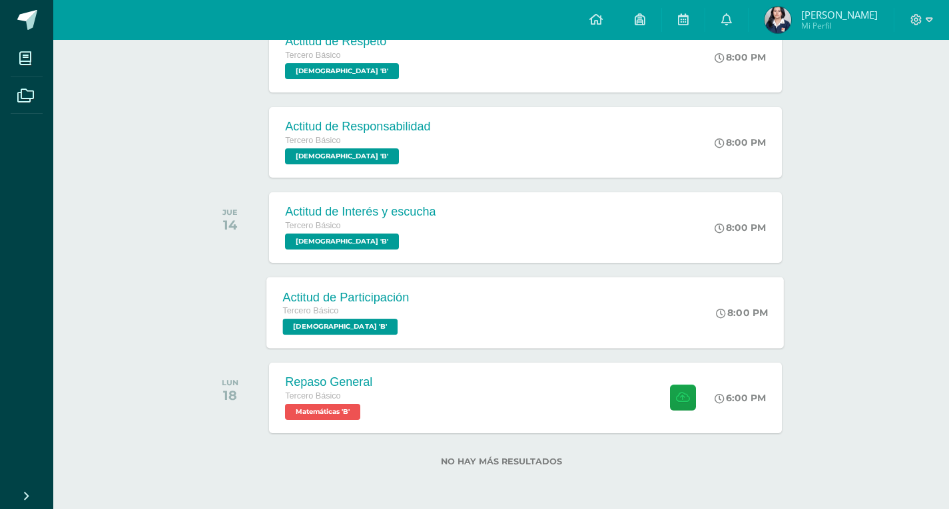
scroll to position [515, 0]
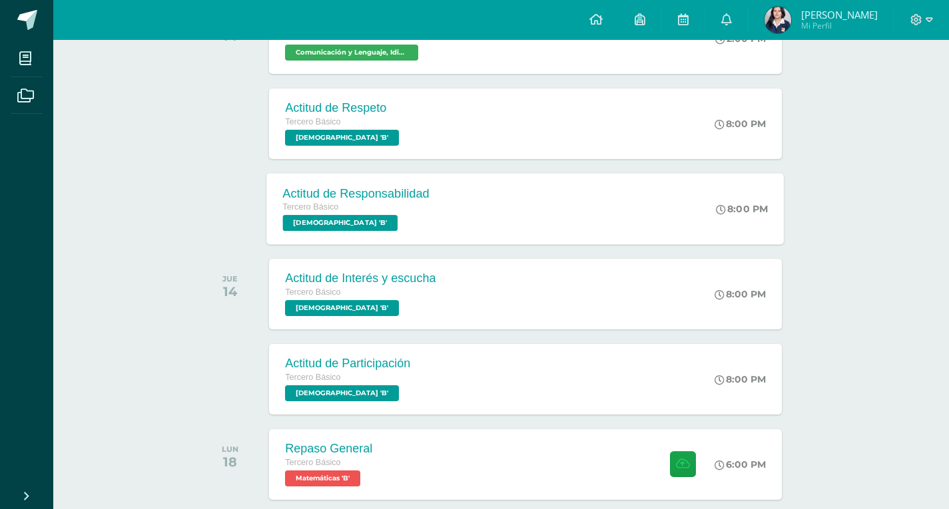
click at [428, 236] on div "Actitud de Responsabilidad Tercero Básico [DEMOGRAPHIC_DATA] 'B'" at bounding box center [356, 208] width 179 height 71
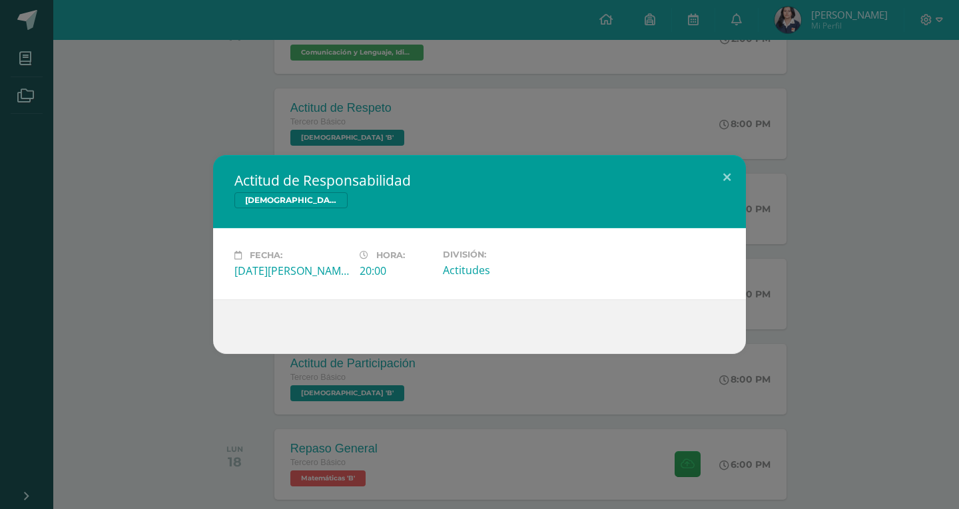
click at [822, 310] on div "Actitud de Responsabilidad [DEMOGRAPHIC_DATA] Fecha: [DATE][PERSON_NAME] Hora: …" at bounding box center [479, 254] width 948 height 199
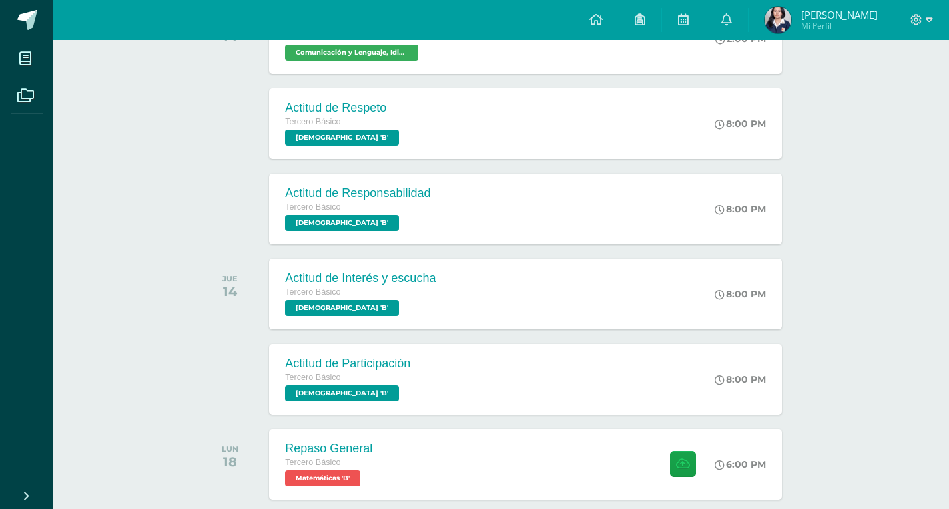
scroll to position [449, 0]
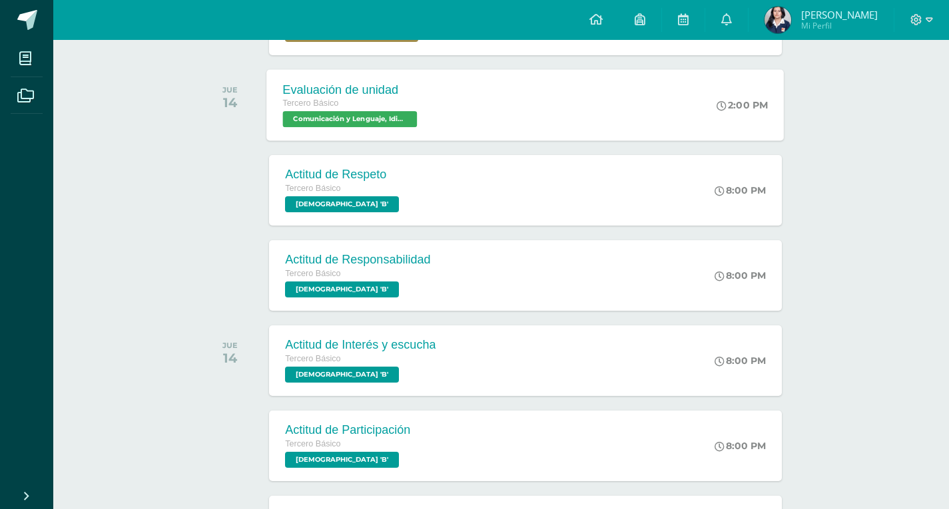
click at [338, 91] on div "Evaluación de unidad" at bounding box center [352, 90] width 138 height 14
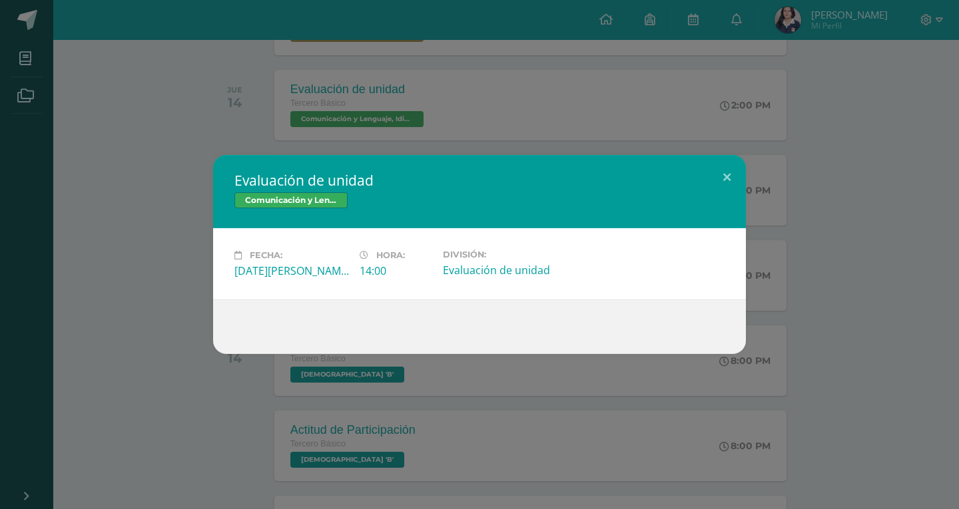
click at [793, 184] on div "Evaluación de unidad Comunicación y Lenguaje, Idioma Español Fecha: [DATE][PERS…" at bounding box center [479, 254] width 948 height 199
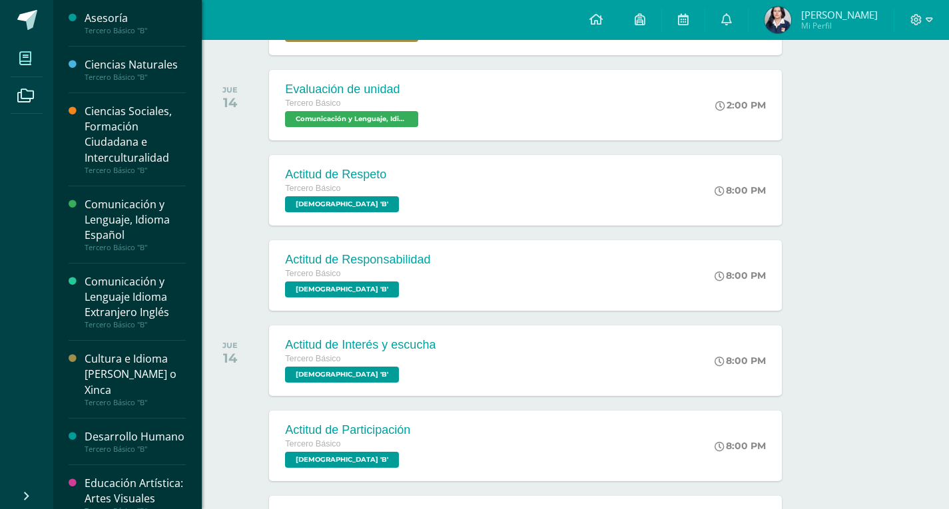
click at [24, 49] on span at bounding box center [26, 58] width 30 height 30
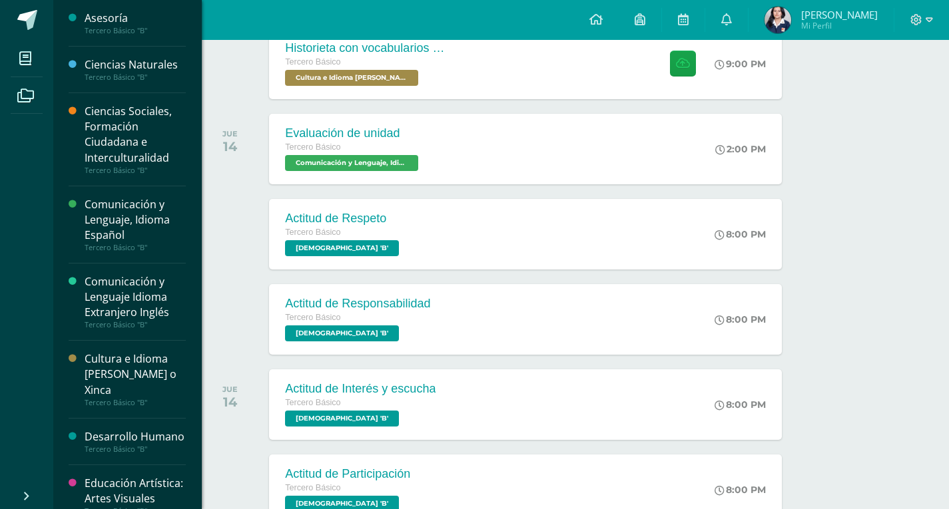
scroll to position [382, 0]
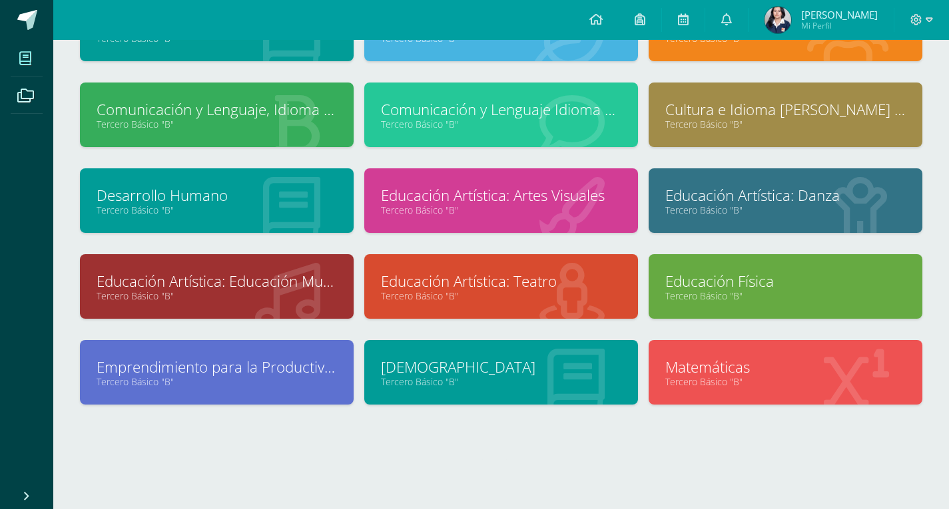
scroll to position [131, 0]
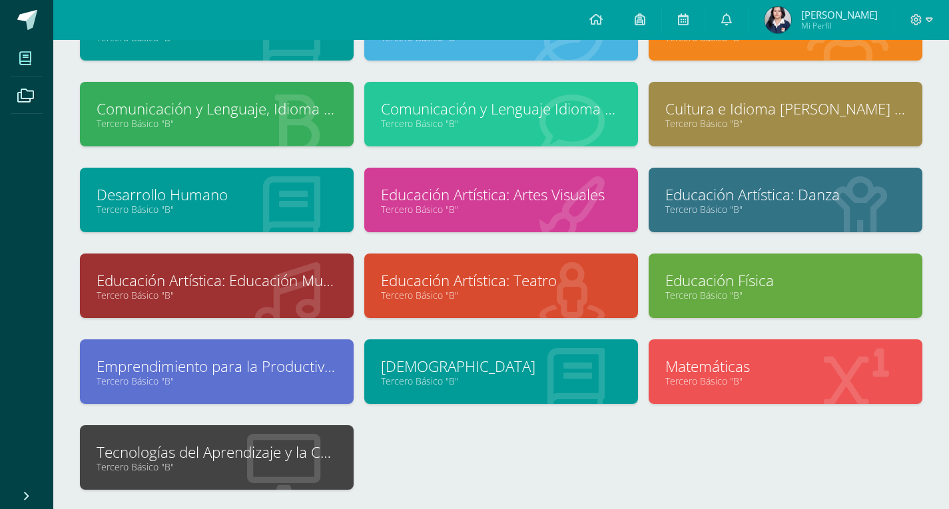
click at [253, 467] on link "Tercero Básico "B"" at bounding box center [217, 467] width 240 height 13
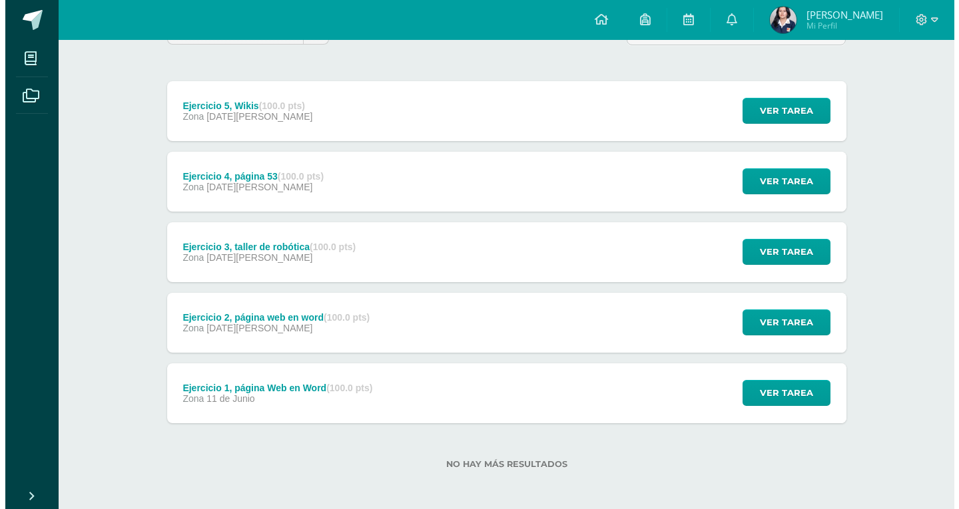
scroll to position [143, 0]
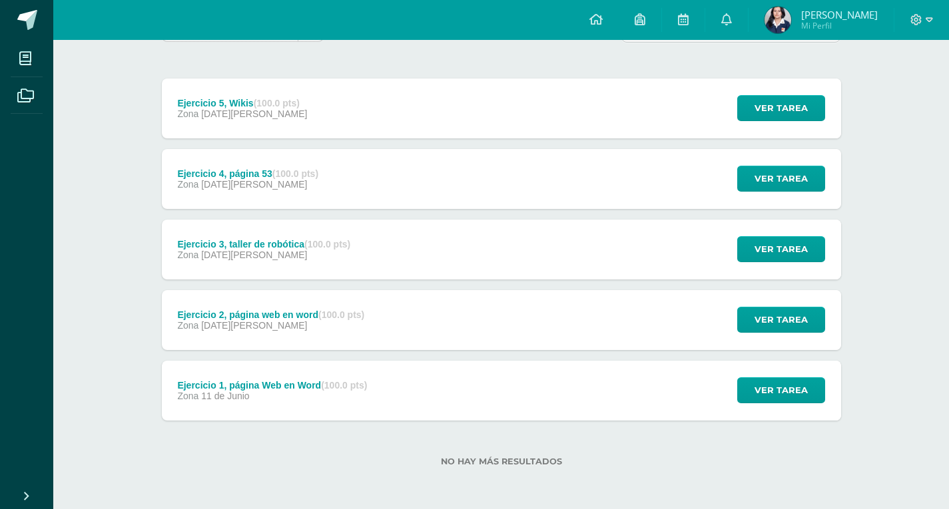
click at [312, 258] on div "Zona 06 de Agosto" at bounding box center [263, 255] width 173 height 11
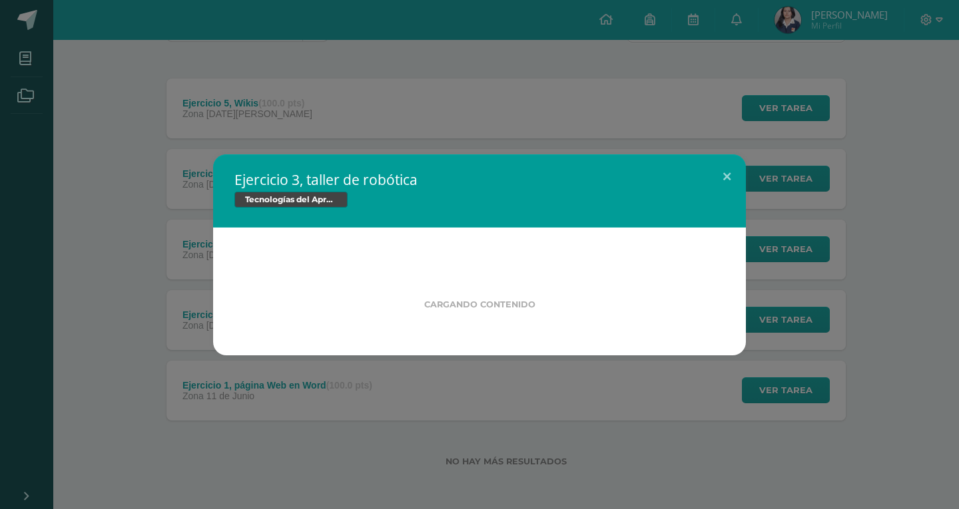
click at [262, 451] on div "Ejercicio 3, taller de robótica Tecnologías del Aprendizaje y la Comunicación C…" at bounding box center [479, 254] width 959 height 509
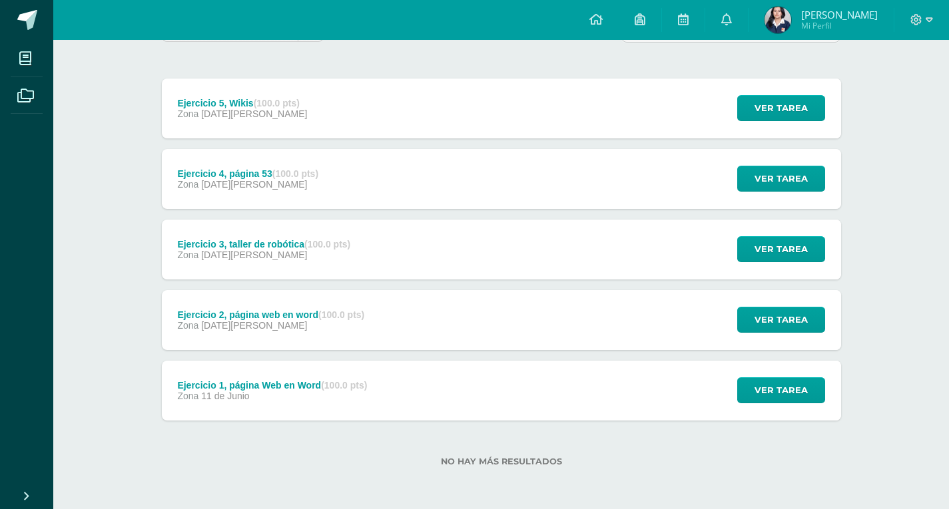
click at [343, 122] on div "Ejercicio 5, Wikis (100.0 pts) Zona 08 de Agosto Ver tarea Ejercicio 5, Wikis T…" at bounding box center [501, 109] width 679 height 60
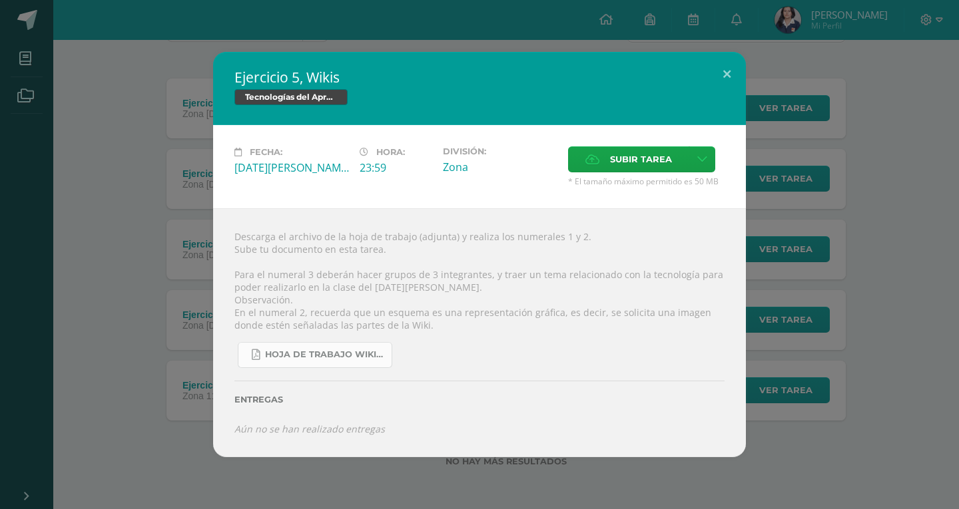
click at [352, 362] on link "Hoja de trabajo Wikis.pdf" at bounding box center [315, 355] width 154 height 26
click at [583, 170] on label "Subir tarea" at bounding box center [628, 159] width 121 height 26
click at [0, 0] on input "Subir tarea" at bounding box center [0, 0] width 0 height 0
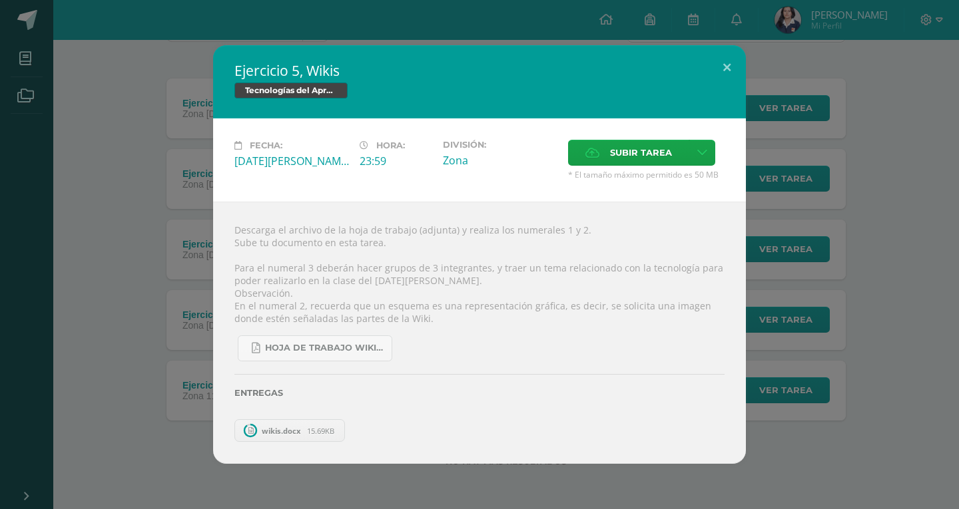
scroll to position [73, 0]
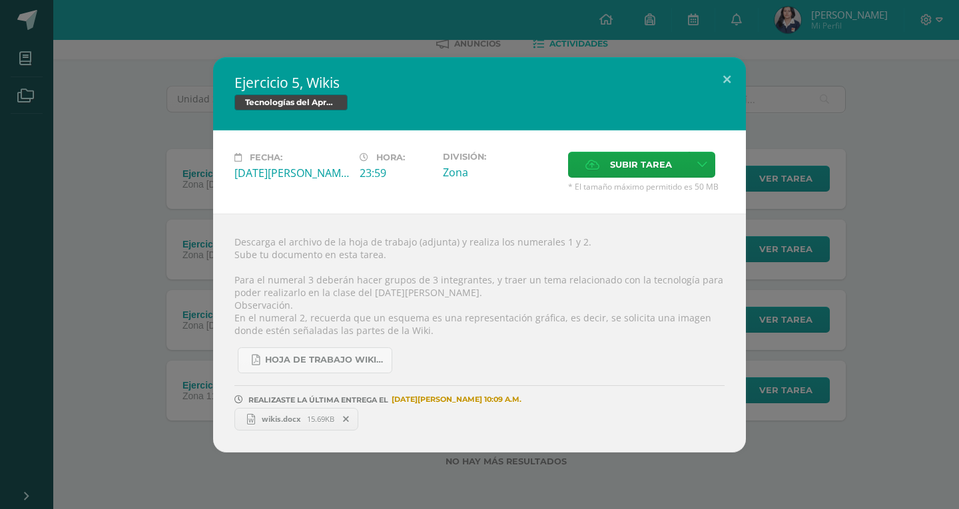
drag, startPoint x: 949, startPoint y: 413, endPoint x: 422, endPoint y: 127, distance: 599.4
click at [422, 127] on div "Ejercicio 5, Wikis Tecnologías del Aprendizaje y la Comunicación" at bounding box center [479, 93] width 533 height 73
